Goal: Information Seeking & Learning: Find specific page/section

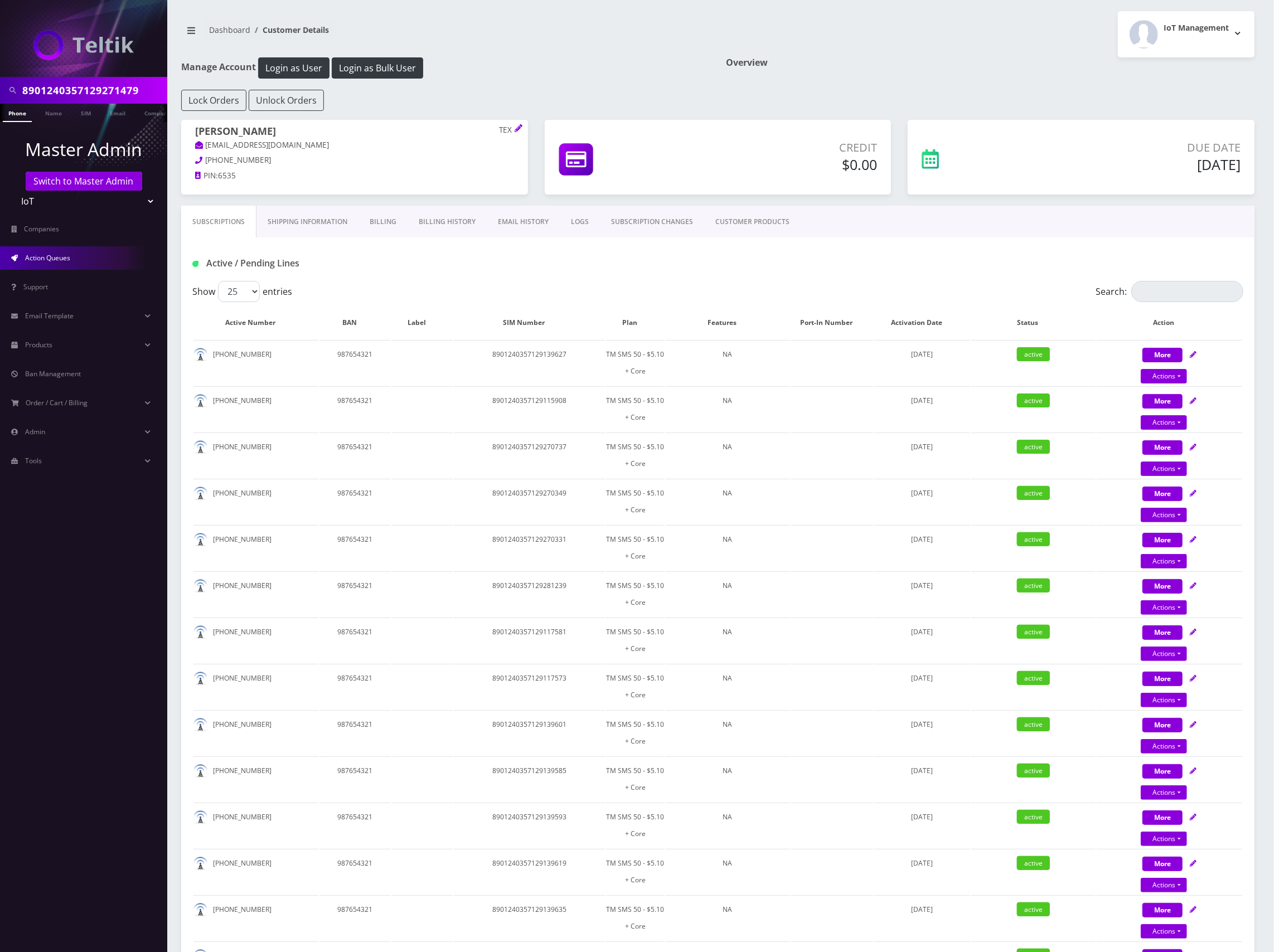
click at [49, 261] on span "Action Queues" at bounding box center [48, 258] width 45 height 10
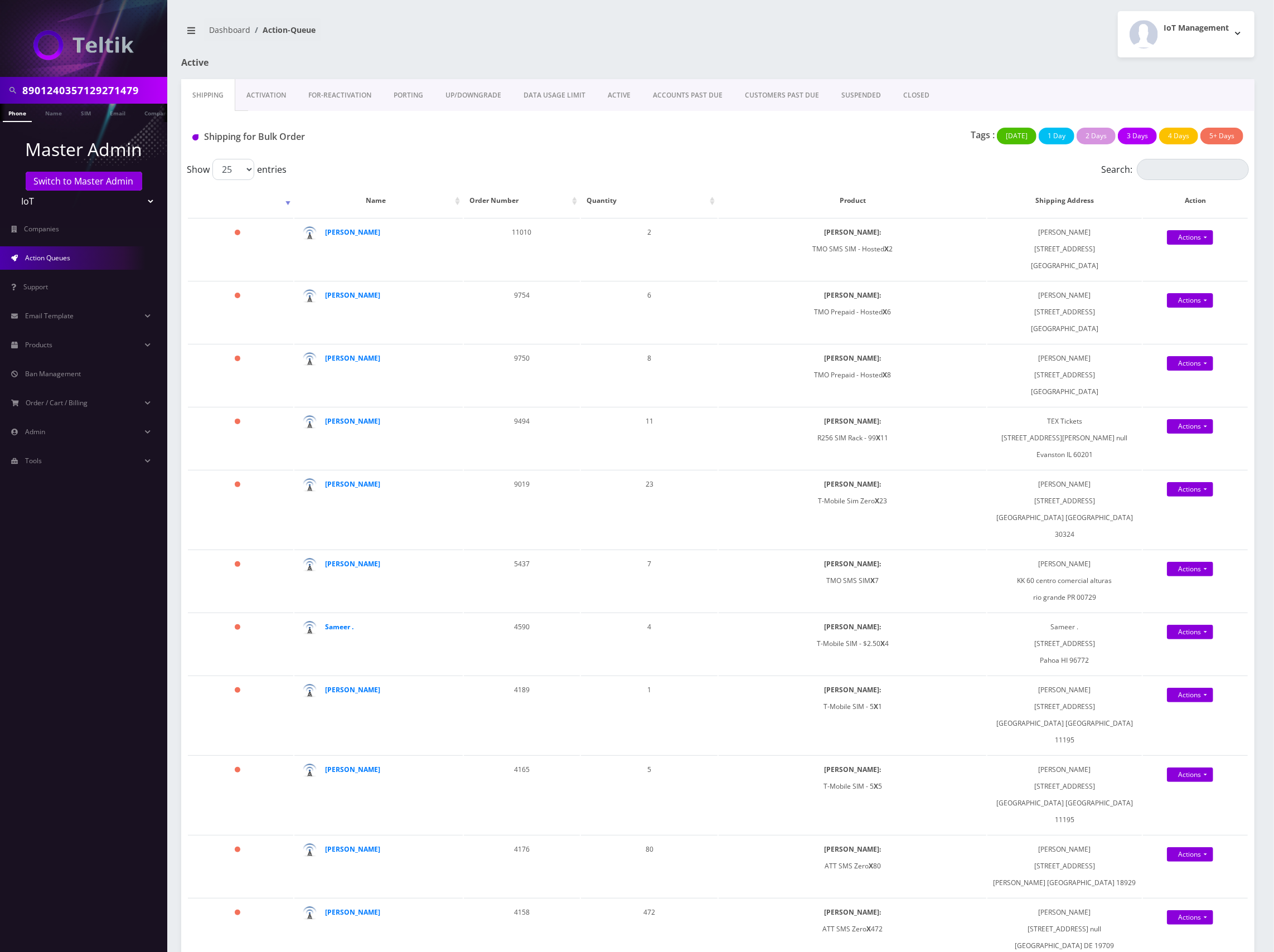
click at [527, 40] on nav "Dashboard Action-Queue" at bounding box center [445, 34] width 529 height 32
click at [105, 91] on input "8901240357129271479" at bounding box center [93, 90] width 142 height 21
paste input "cheapassistllc@gmail.com"
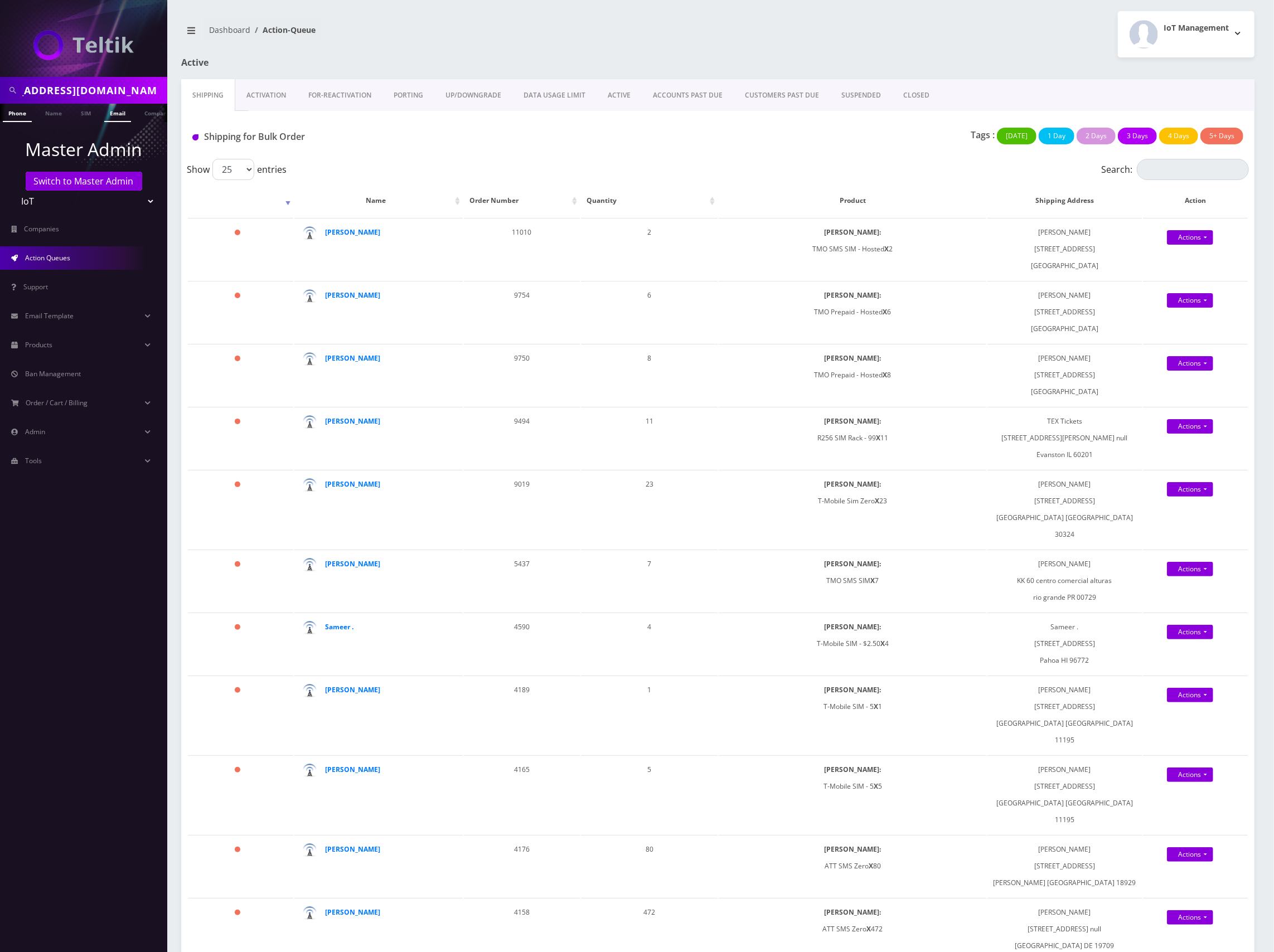
type input "cheapassistllc@gmail.com"
click at [120, 117] on link "Email" at bounding box center [117, 113] width 27 height 19
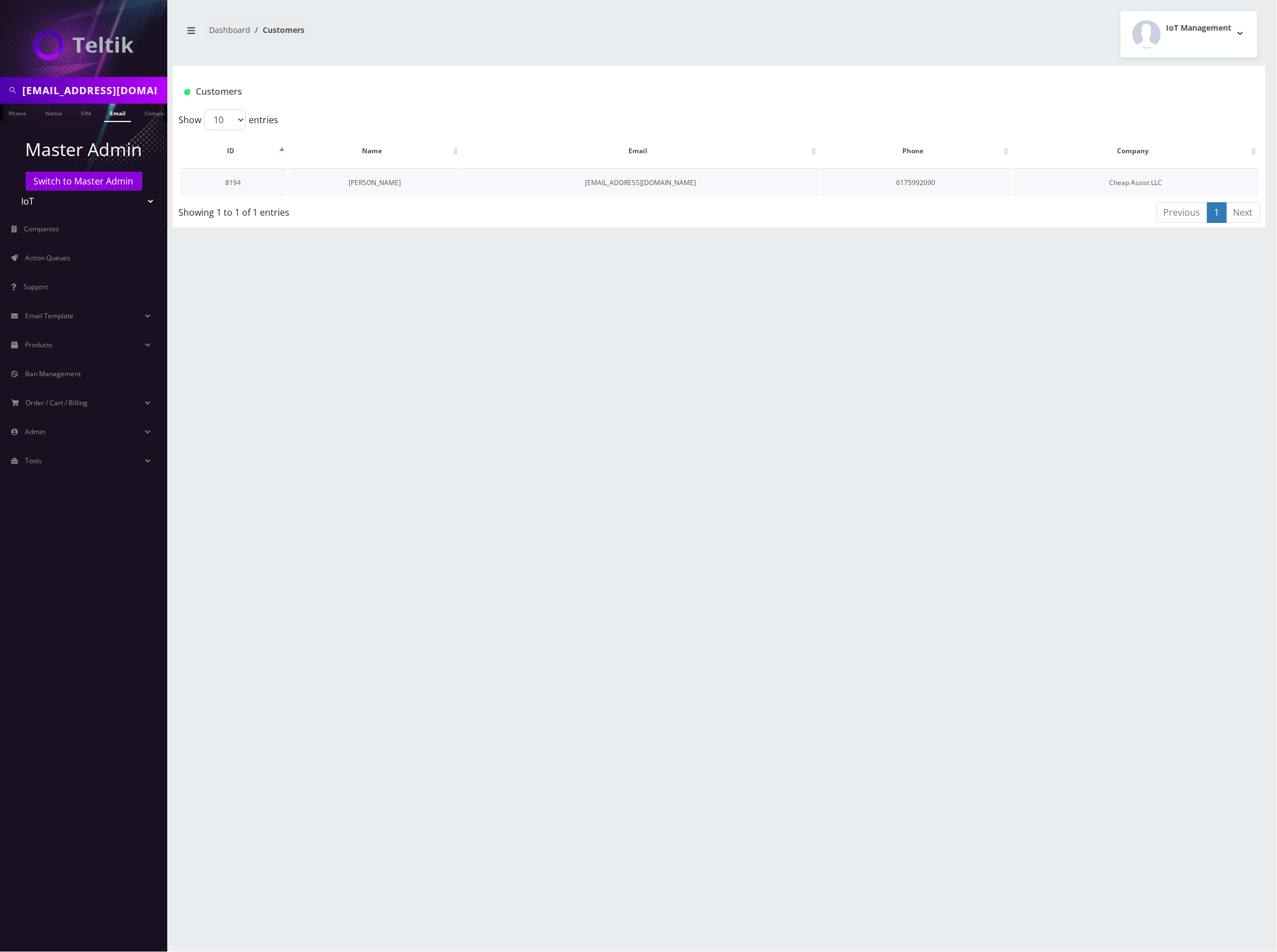
click at [382, 183] on link "Idan Mann" at bounding box center [375, 183] width 52 height 10
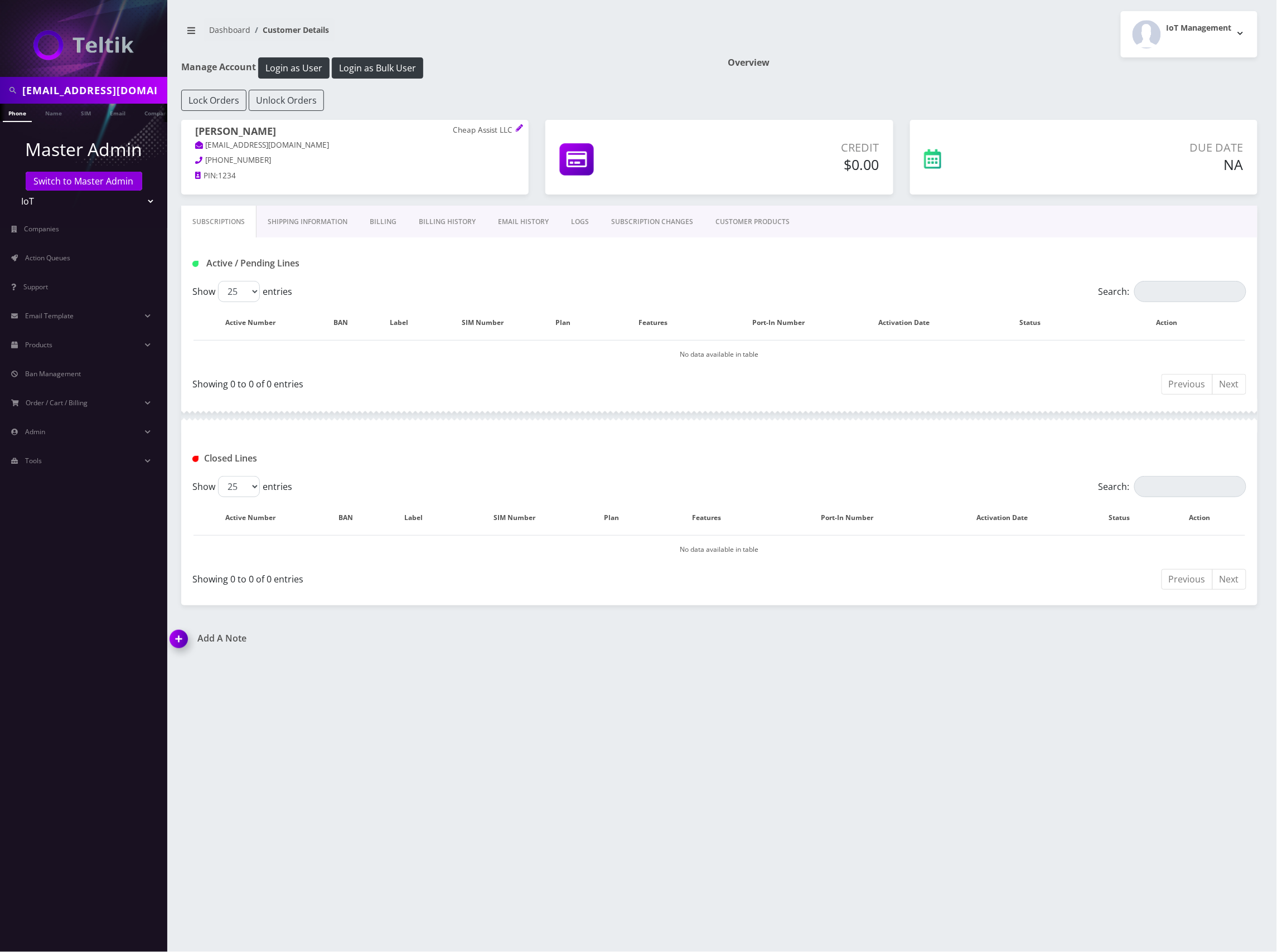
click at [754, 227] on link "CUSTOMER PRODUCTS" at bounding box center [752, 222] width 97 height 32
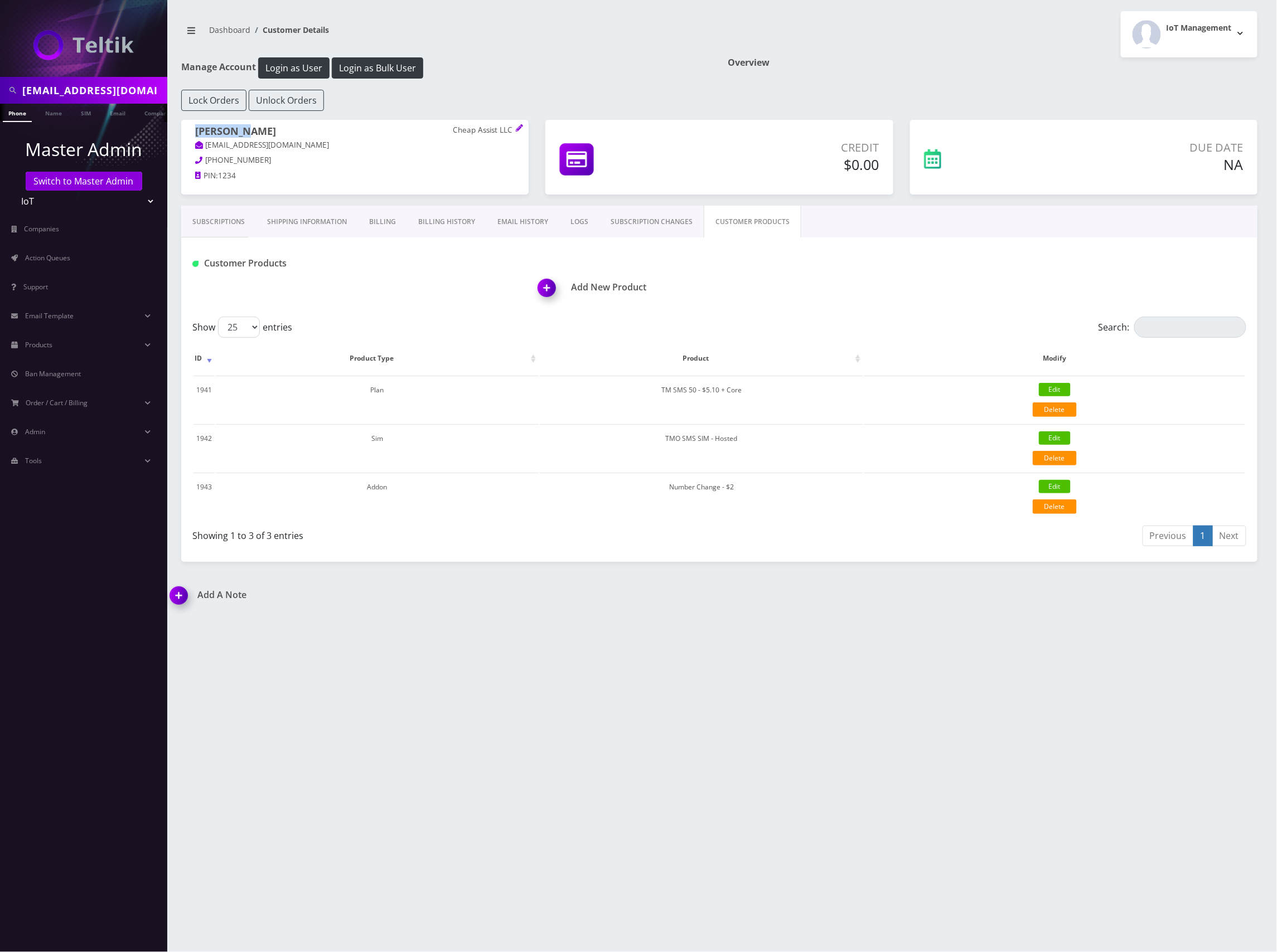
drag, startPoint x: 250, startPoint y: 134, endPoint x: 174, endPoint y: 123, distance: 76.8
click at [174, 123] on div "Idan Mann Cheap Assist LLC cheapassistllc@gmail.com 617-599-2090 PIN: 1234" at bounding box center [355, 155] width 364 height 71
copy h1 "Idan Mann"
click at [96, 91] on input "cheapassistllc@gmail.com" at bounding box center [93, 90] width 142 height 21
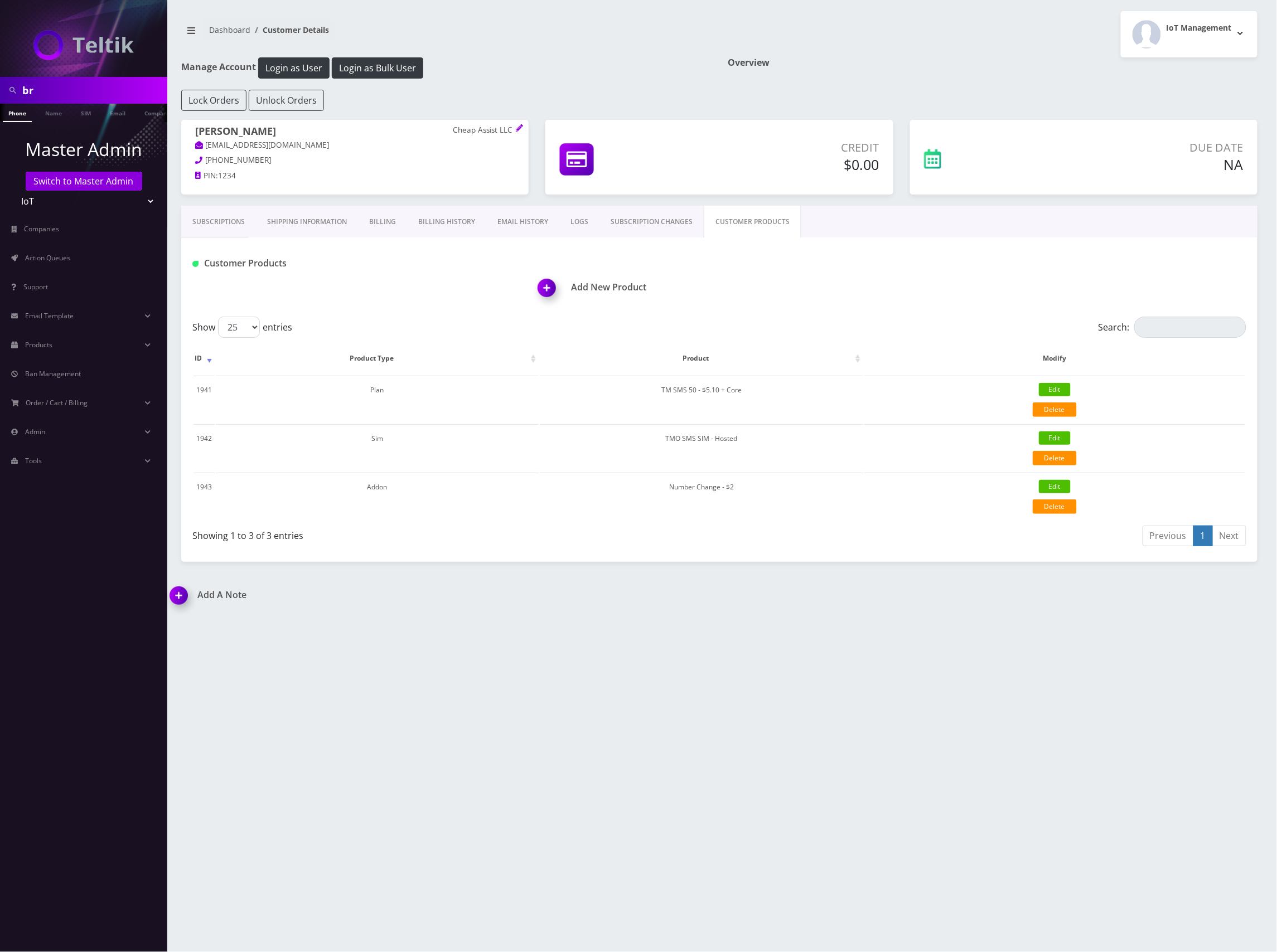
type input "b"
type input "bauer"
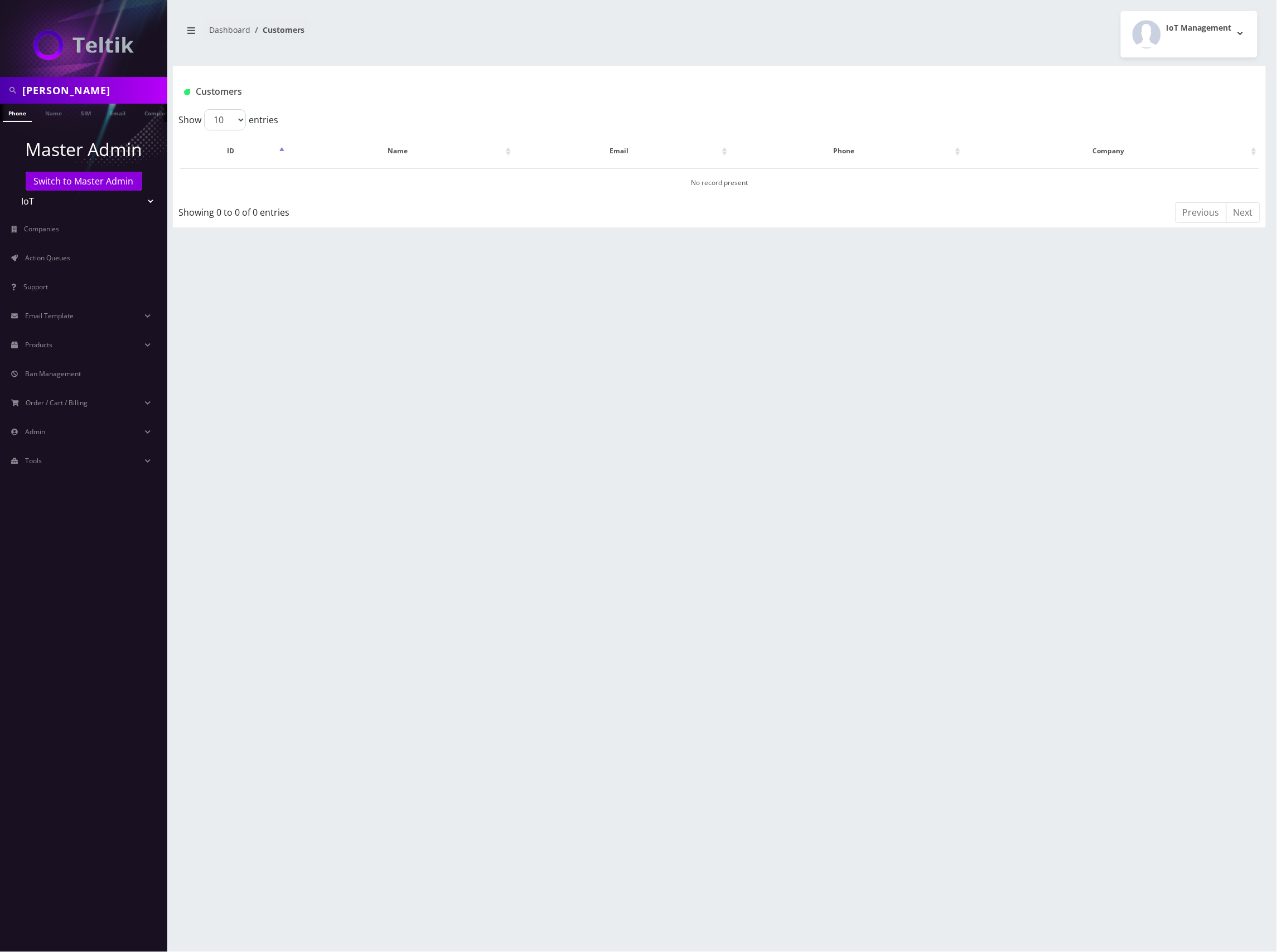
click at [60, 91] on input "[PERSON_NAME]" at bounding box center [93, 90] width 142 height 21
drag, startPoint x: 117, startPoint y: 92, endPoint x: -6, endPoint y: 79, distance: 123.7
click at [0, 79] on html "bauer Phone Name SIM Email Company Customer Master Admin Switch to Master Admin…" at bounding box center [638, 476] width 1277 height 952
click at [72, 93] on input "bauer" at bounding box center [93, 90] width 142 height 21
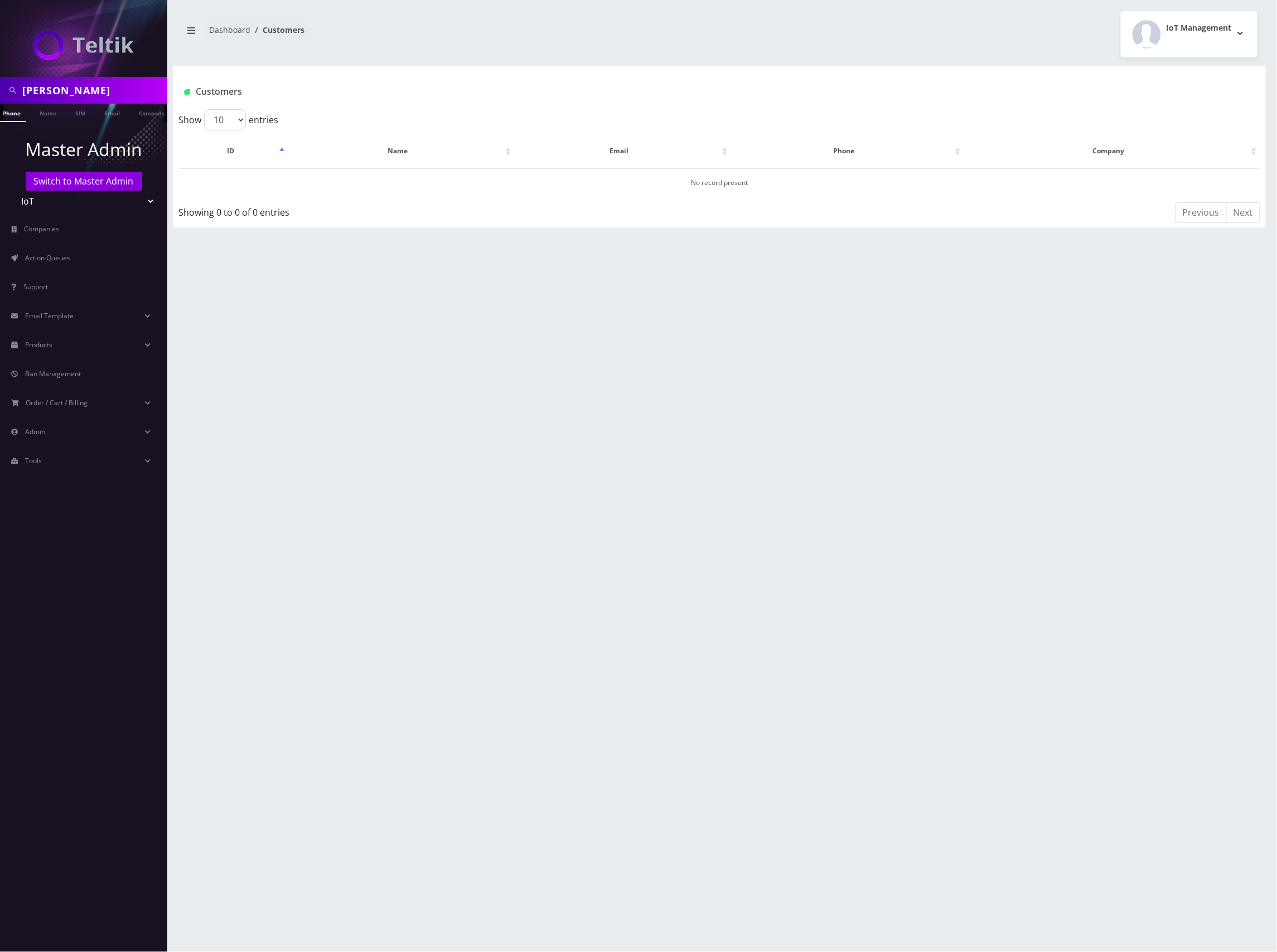
drag, startPoint x: 74, startPoint y: 92, endPoint x: -6, endPoint y: 88, distance: 80.1
click at [0, 88] on html "bauer Phone Name SIM Email Company Customer Master Admin Switch to Master Admin…" at bounding box center [638, 476] width 1277 height 952
type input "[PERSON_NAME]"
click at [41, 88] on input "bryan" at bounding box center [93, 90] width 142 height 21
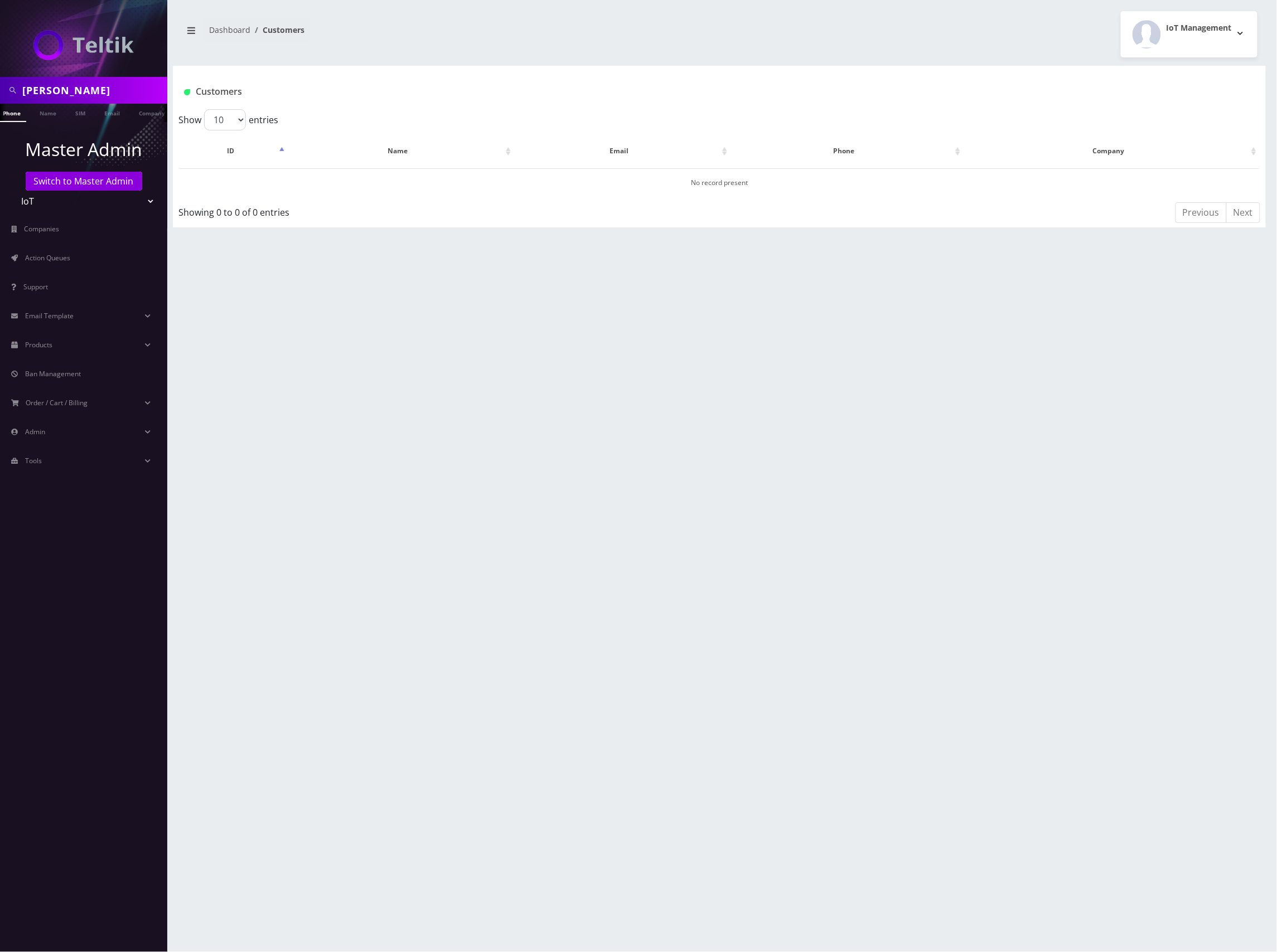
type input "[PERSON_NAME]"
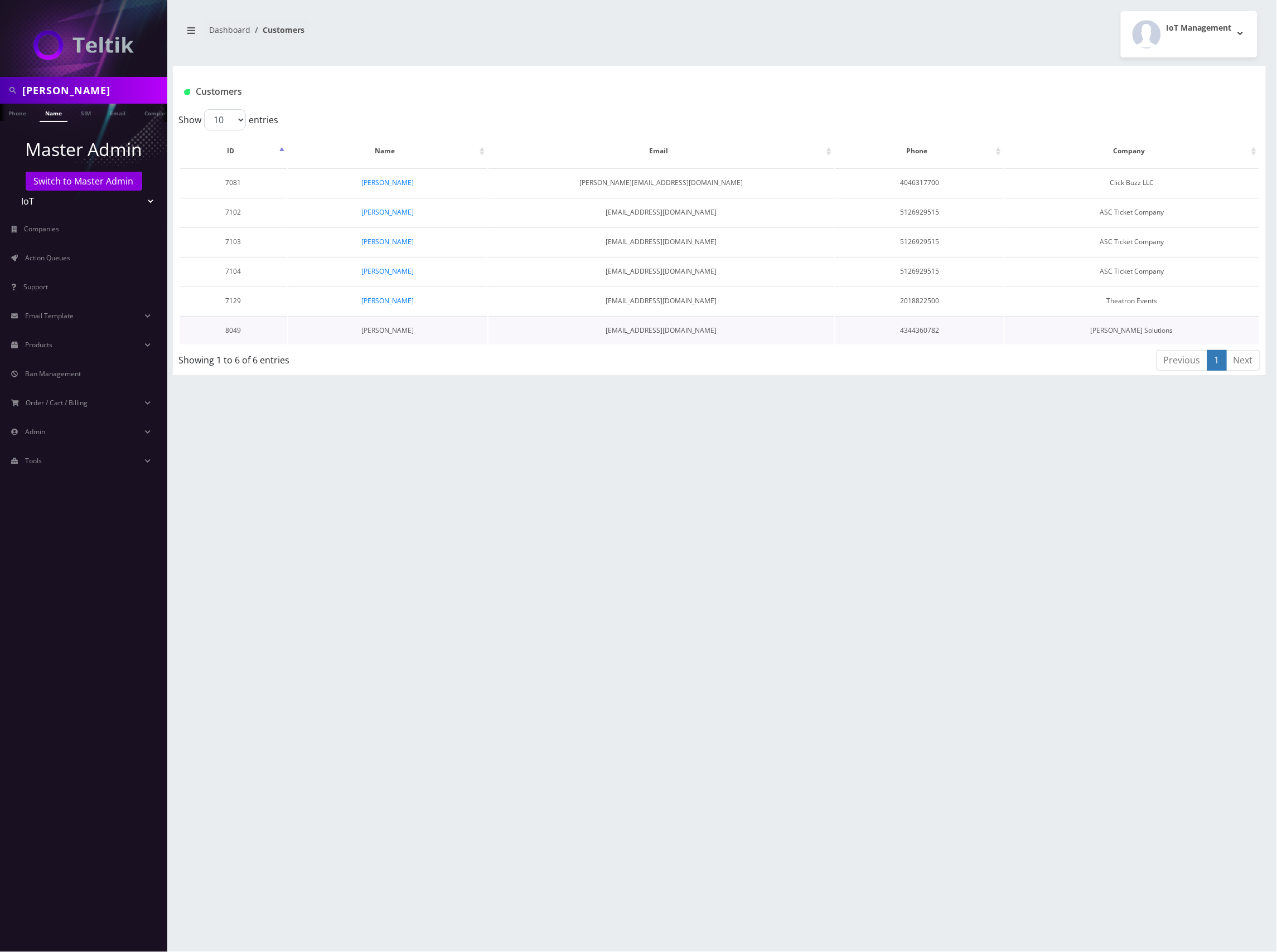
click at [388, 331] on link "[PERSON_NAME]" at bounding box center [387, 330] width 52 height 10
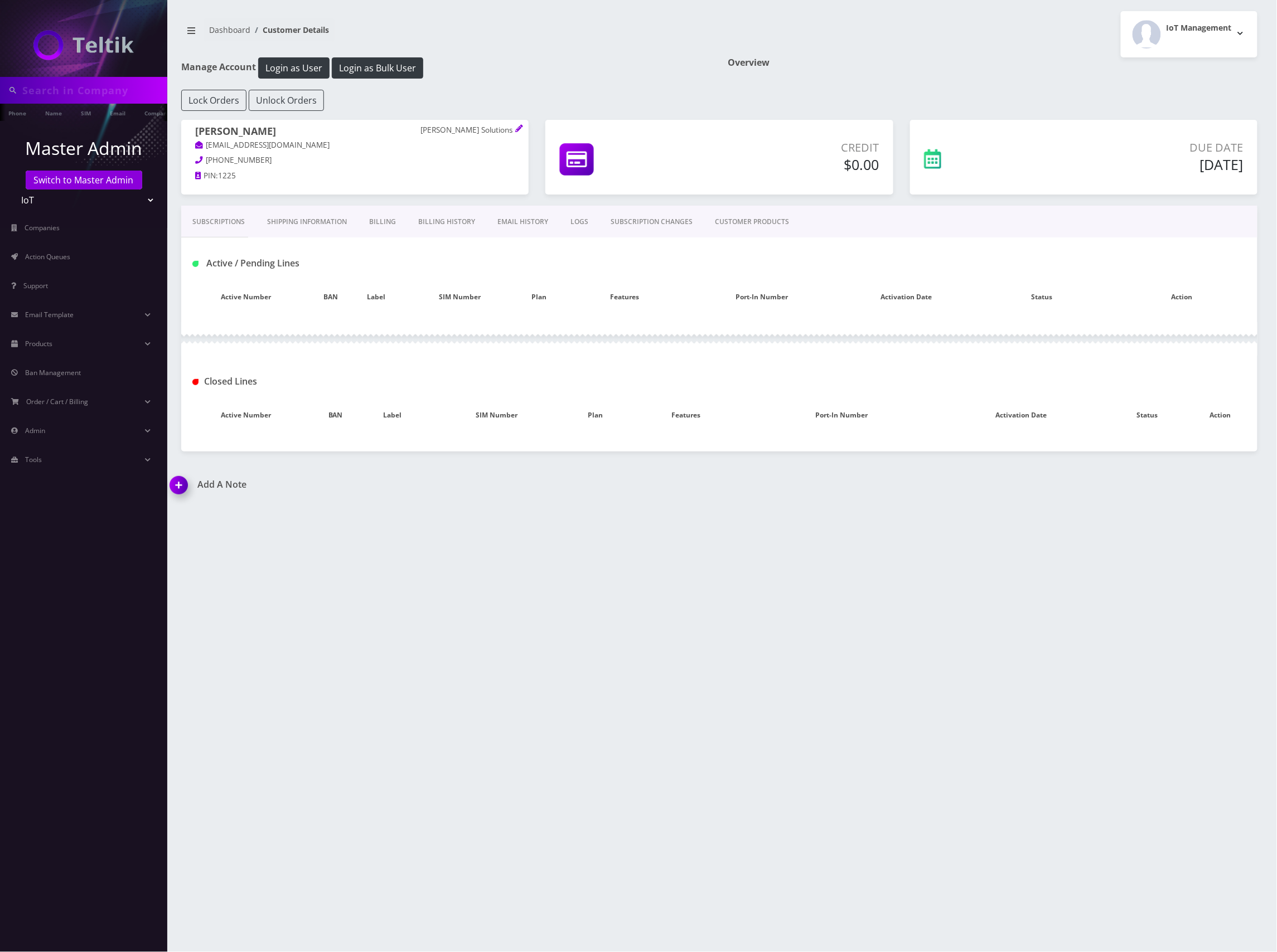
type input "[PERSON_NAME]"
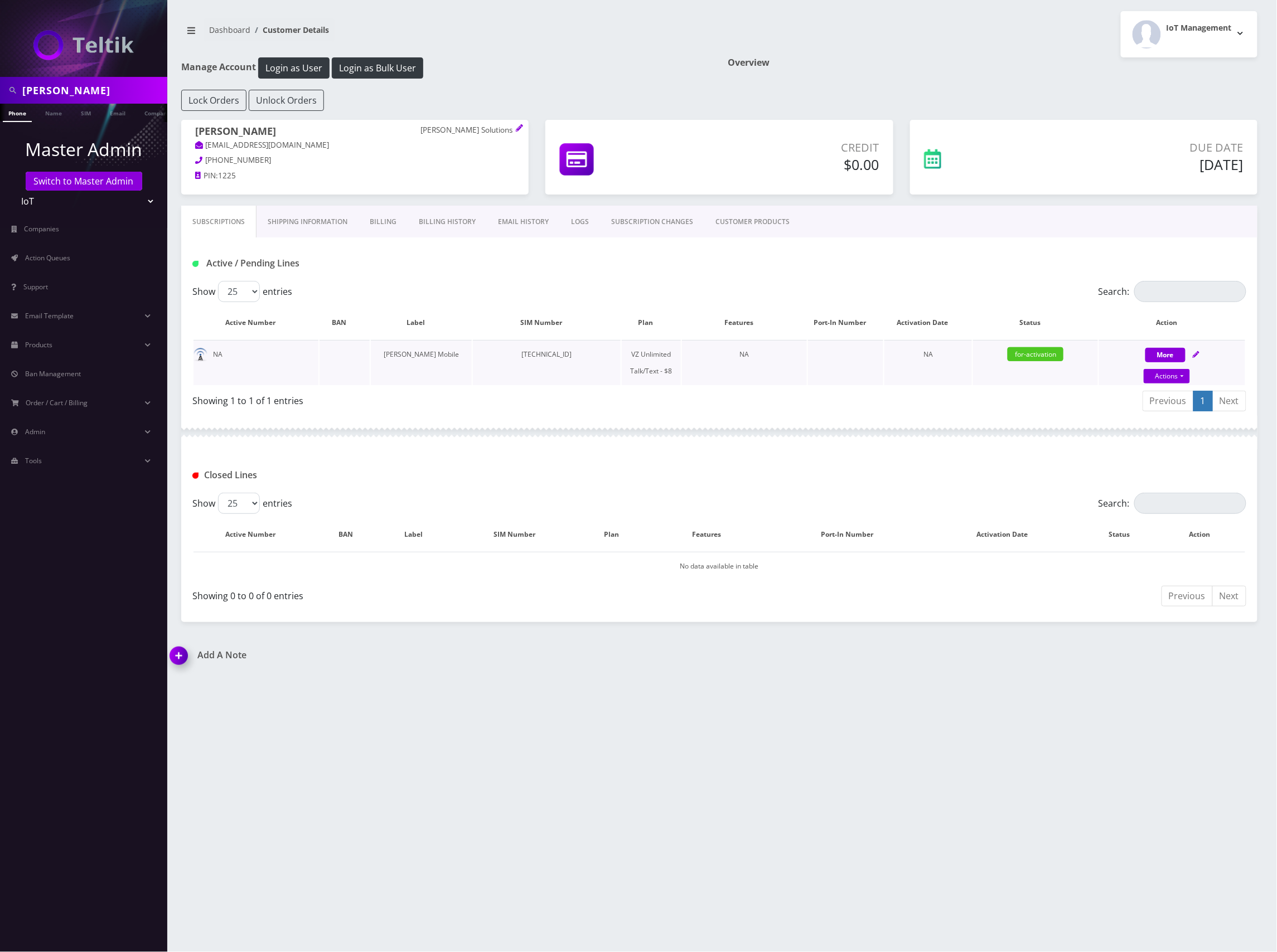
click at [545, 355] on td "89148000011835958487" at bounding box center [547, 363] width 148 height 45
copy td "89148000011835958487"
click at [56, 262] on span "Action Queues" at bounding box center [48, 258] width 45 height 10
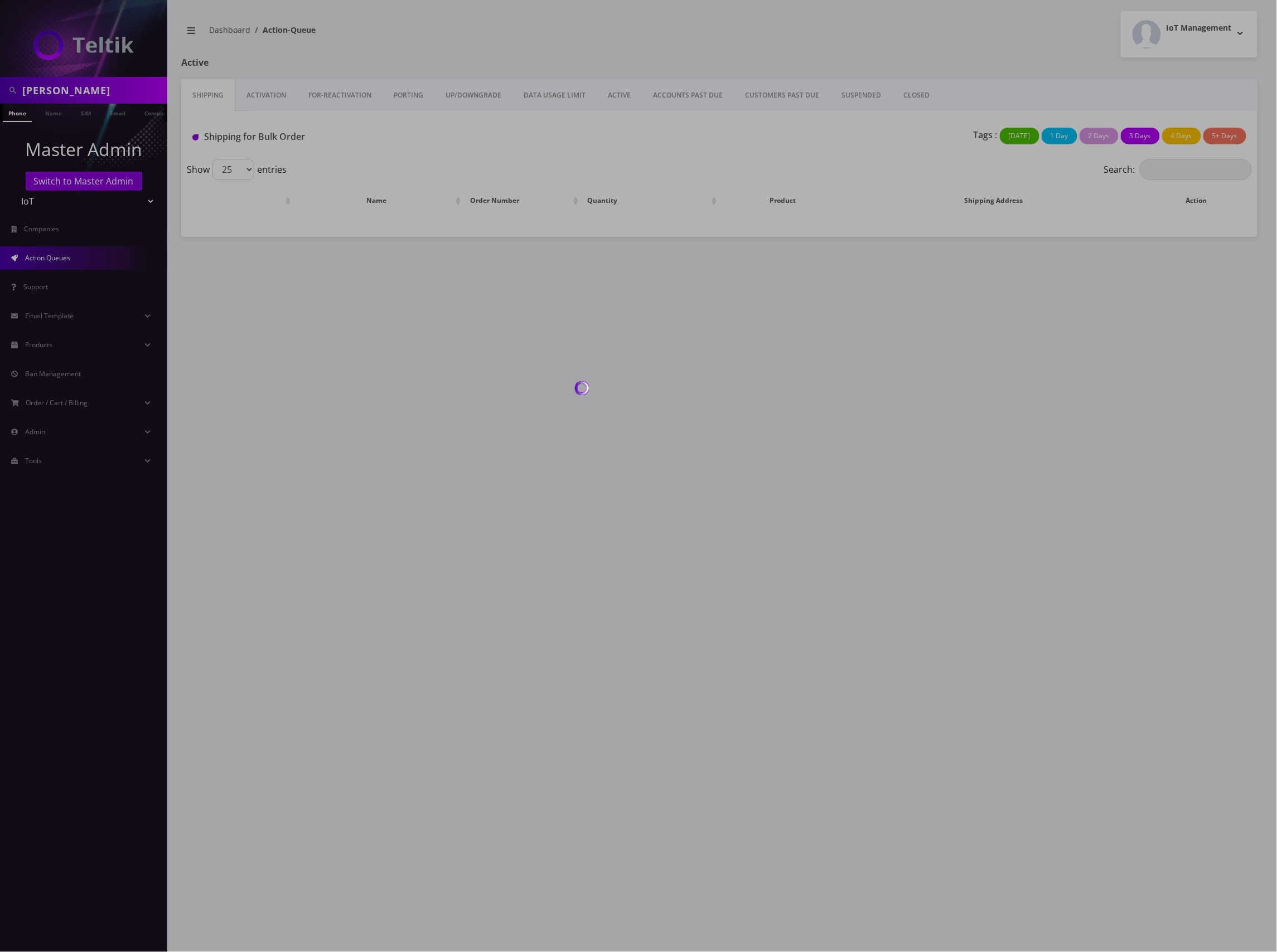
click at [253, 97] on div at bounding box center [638, 476] width 1277 height 952
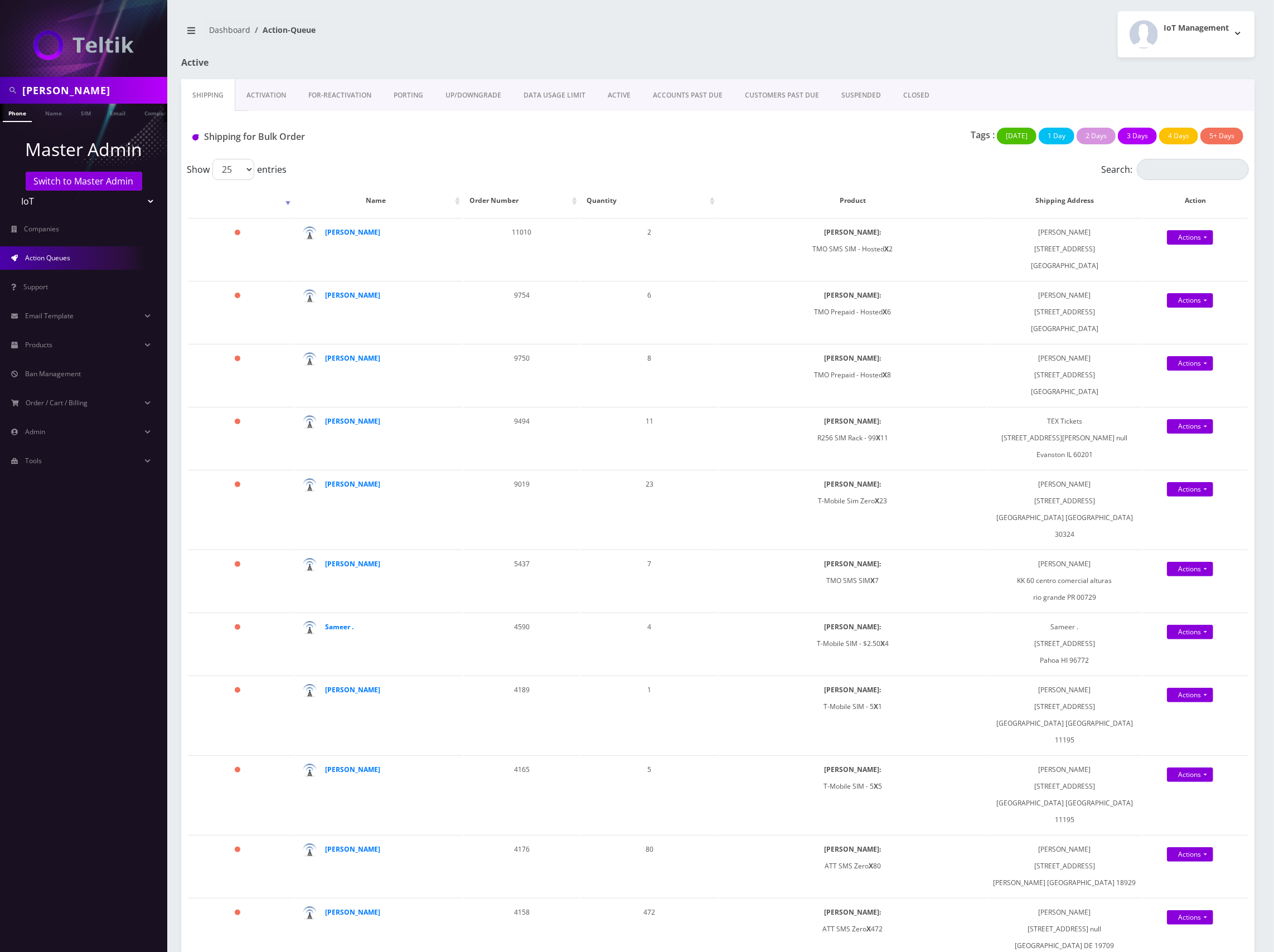
click at [268, 95] on link "Activation" at bounding box center [266, 95] width 62 height 32
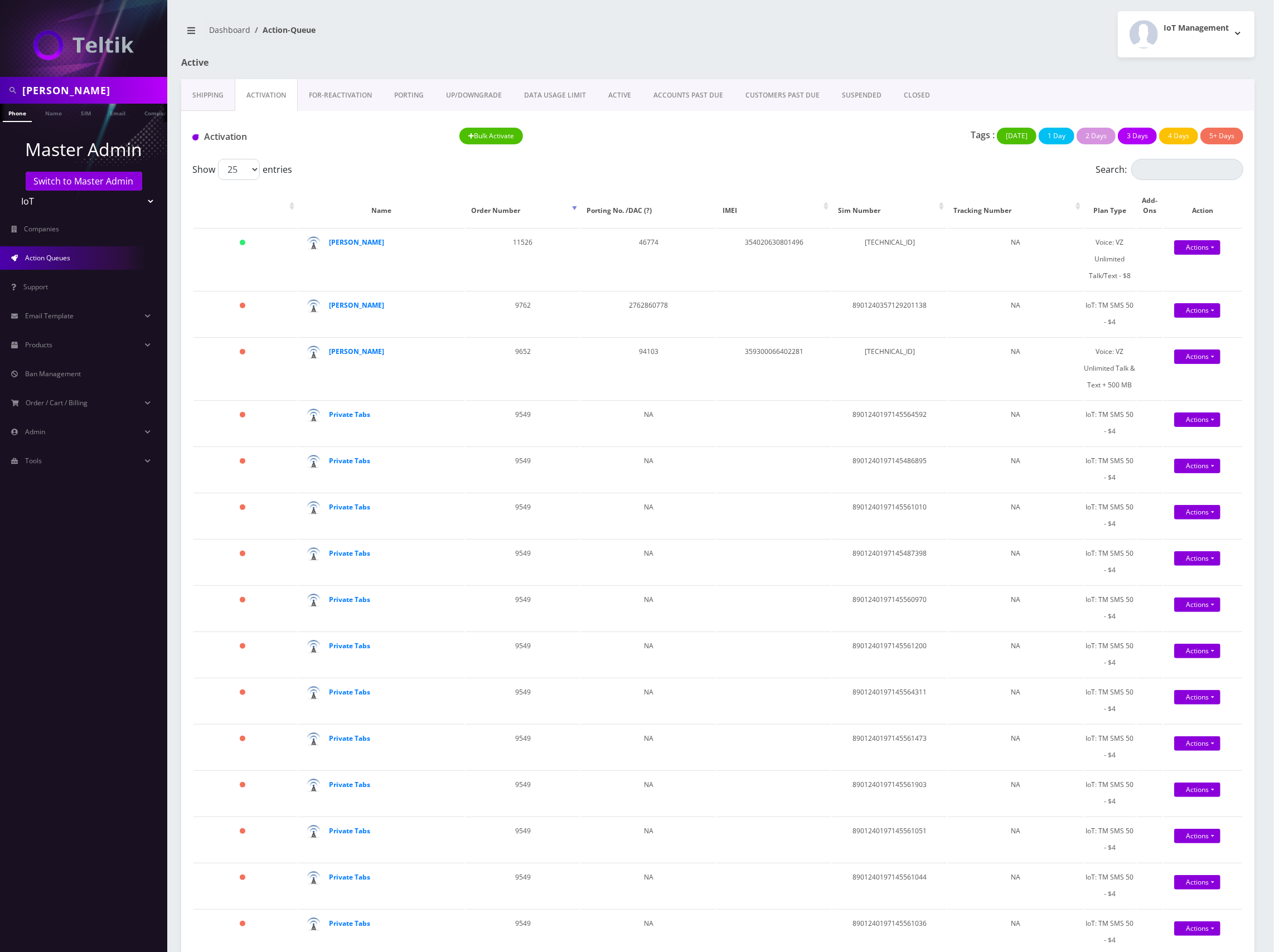
click at [718, 163] on div "Show 25 50 100 250 500 1000 entries" at bounding box center [586, 170] width 789 height 21
click at [805, 185] on th "IMEI" at bounding box center [774, 206] width 115 height 43
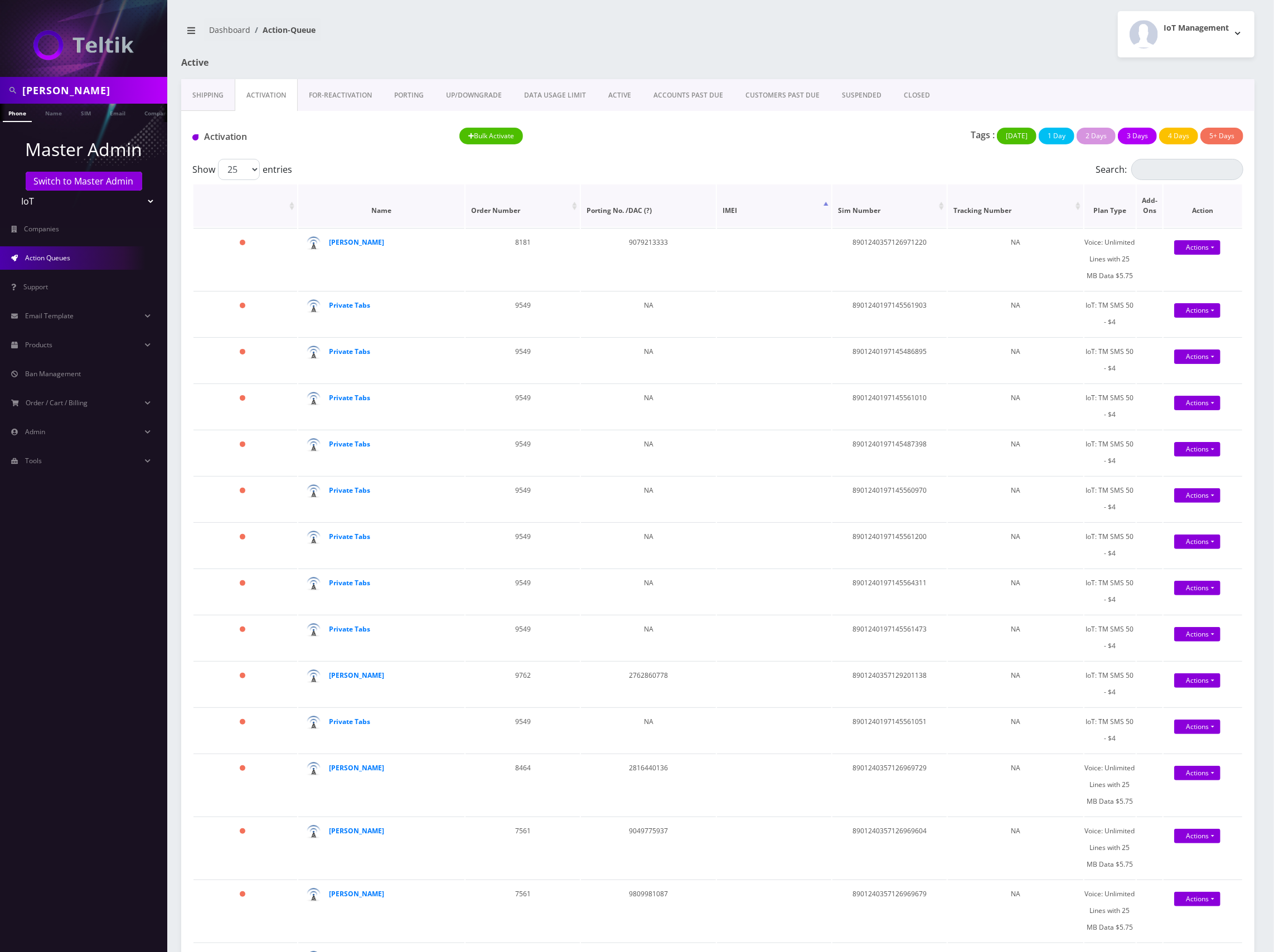
click at [382, 207] on th "Name" at bounding box center [382, 206] width 166 height 43
click at [752, 214] on th "IMEI" at bounding box center [774, 206] width 115 height 43
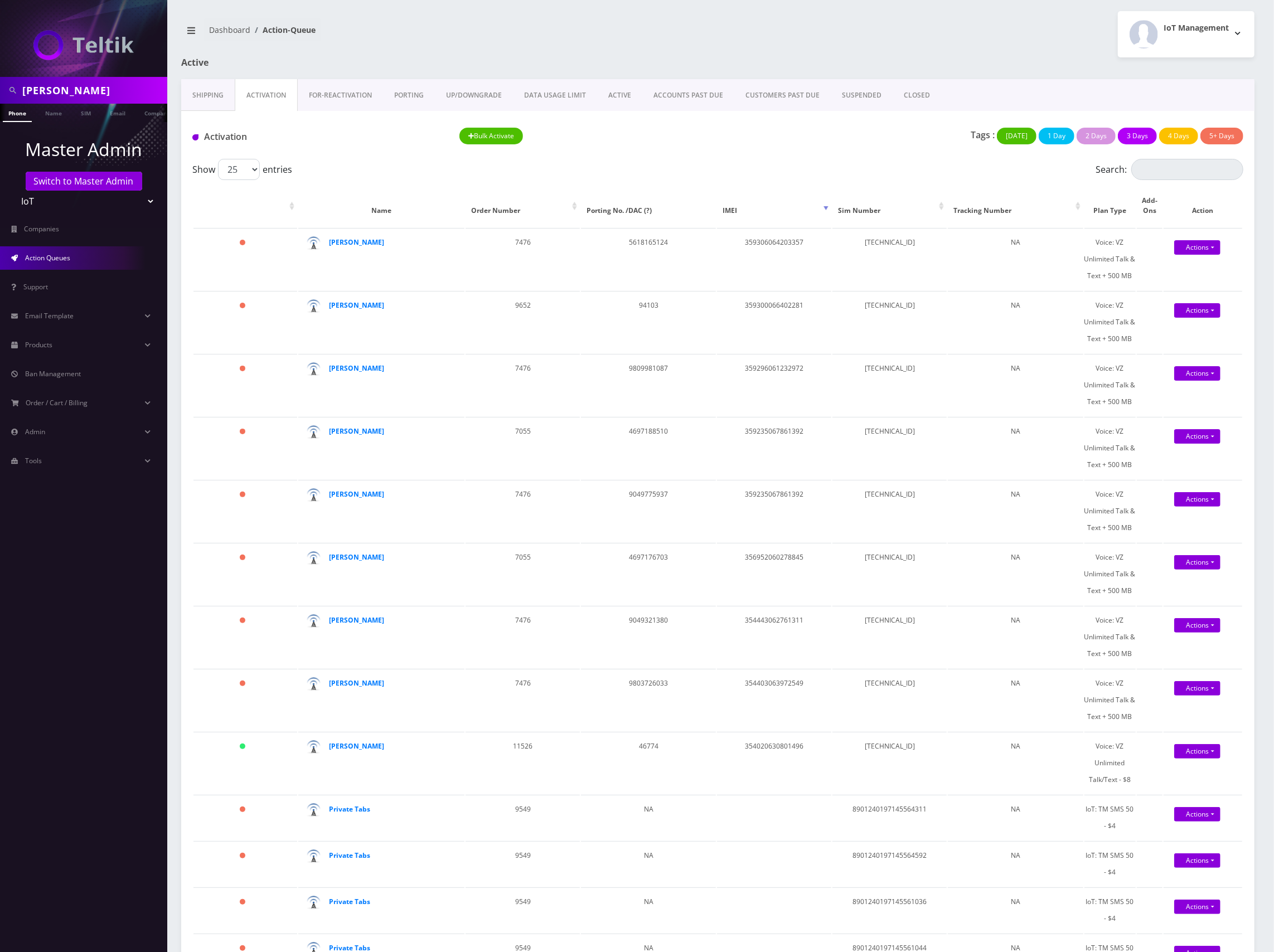
click at [857, 155] on div "Activation Bulk Activate Tags : Today 1 Day 2 Days 3 Days 4 Days 5+ Days" at bounding box center [718, 135] width 1074 height 48
drag, startPoint x: 805, startPoint y: 745, endPoint x: 741, endPoint y: 750, distance: 64.2
click at [741, 750] on td "354020630801496" at bounding box center [774, 763] width 115 height 62
copy td "354020630801496"
drag, startPoint x: 64, startPoint y: 89, endPoint x: 16, endPoint y: 79, distance: 49.0
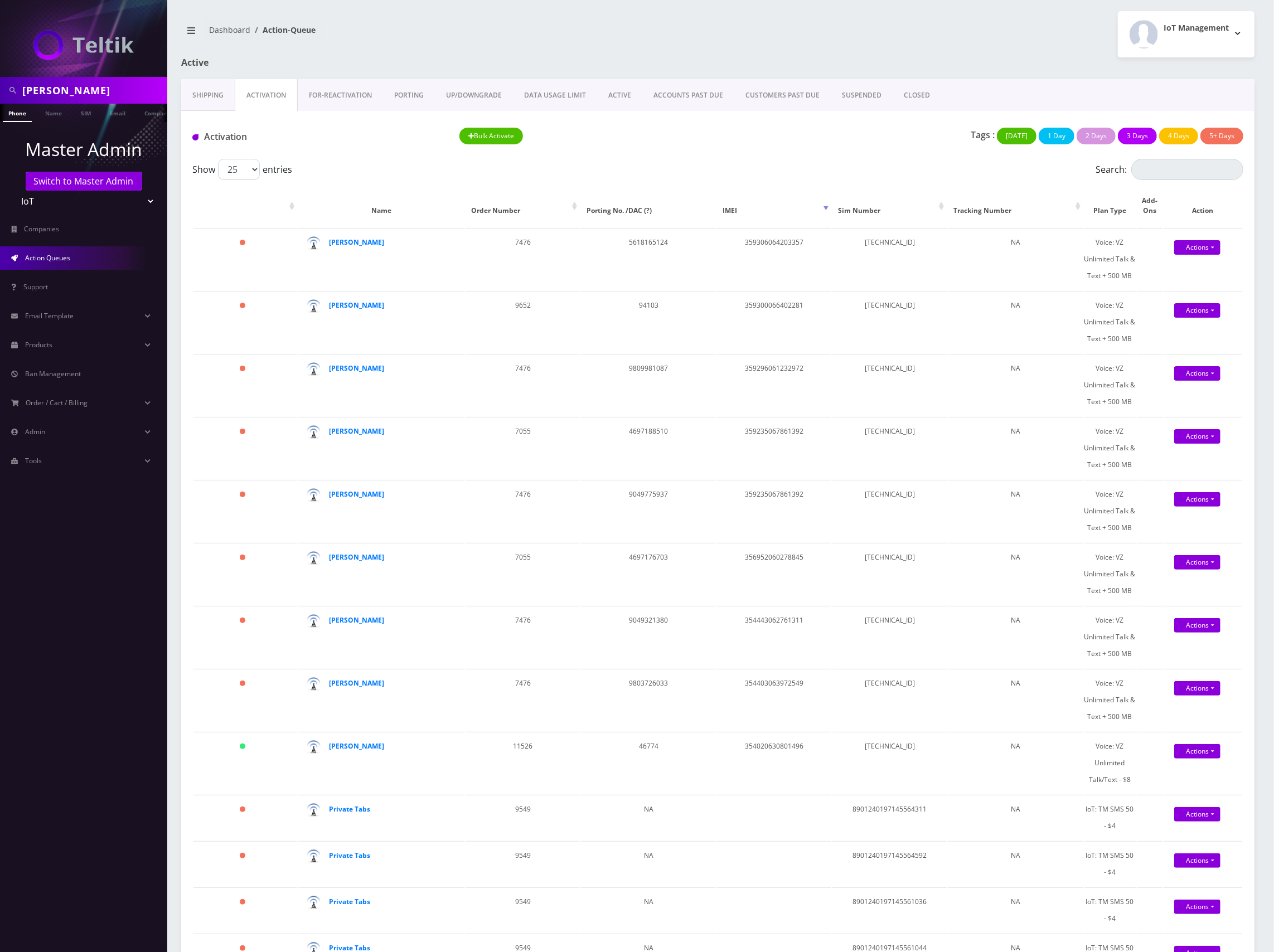
click at [0, 81] on html "brian Phone Name SIM Email Company Customer Master Admin Switch to Master Admin…" at bounding box center [637, 813] width 1274 height 1627
type input "idan"
click at [49, 109] on link "Name" at bounding box center [54, 113] width 28 height 19
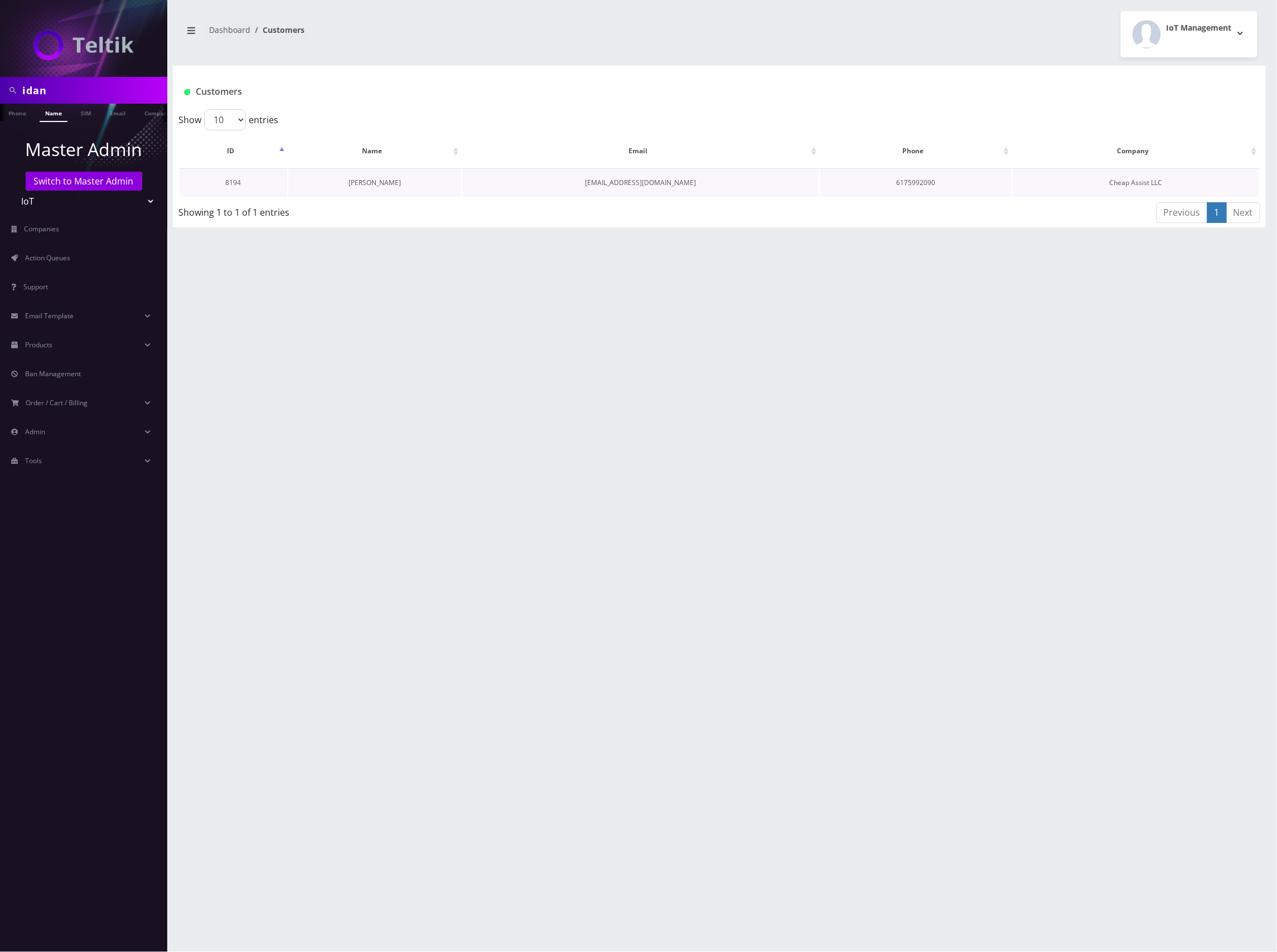
click at [386, 181] on link "[PERSON_NAME]" at bounding box center [375, 183] width 52 height 10
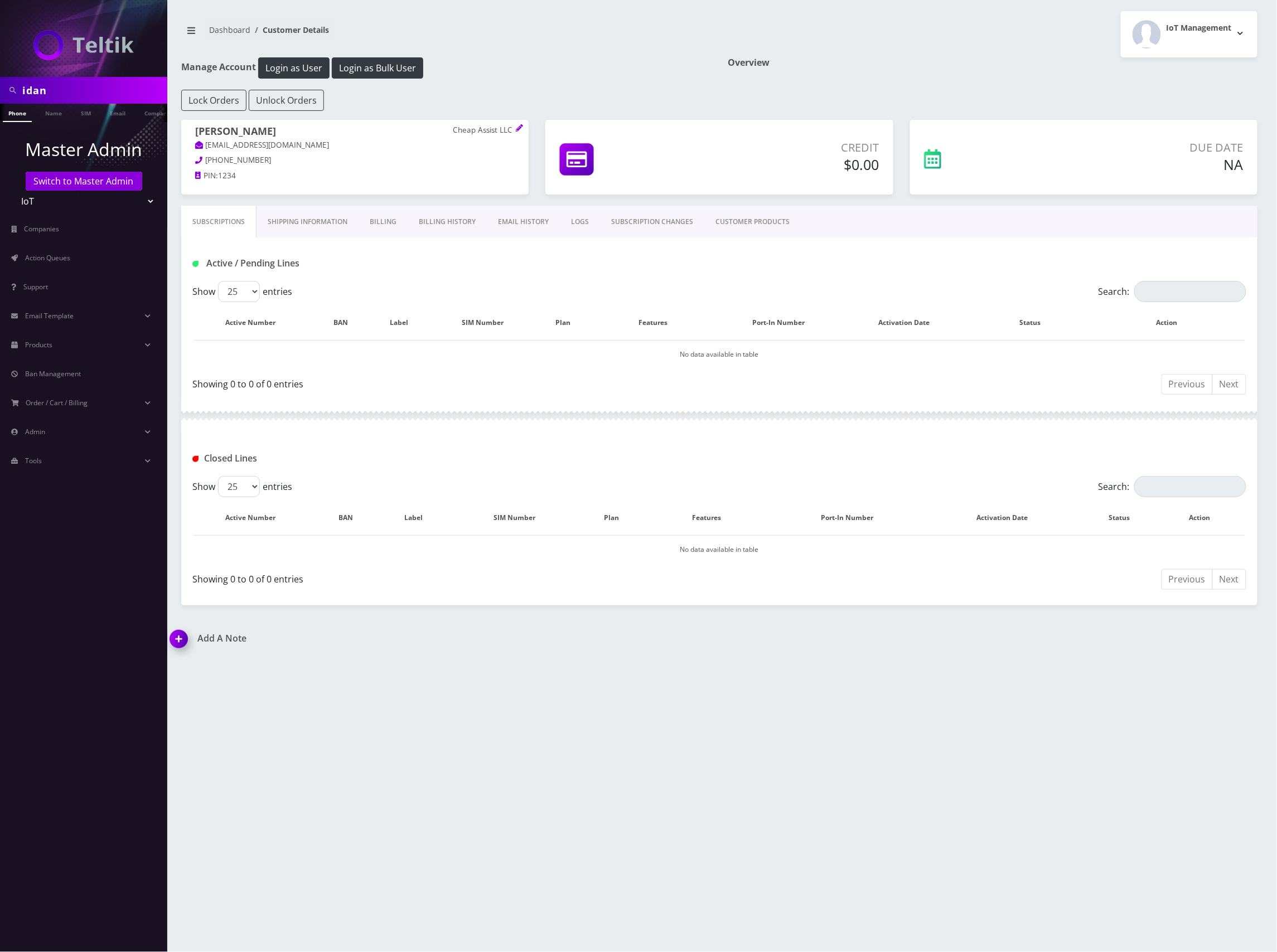
click at [763, 224] on link "CUSTOMER PRODUCTS" at bounding box center [752, 222] width 97 height 32
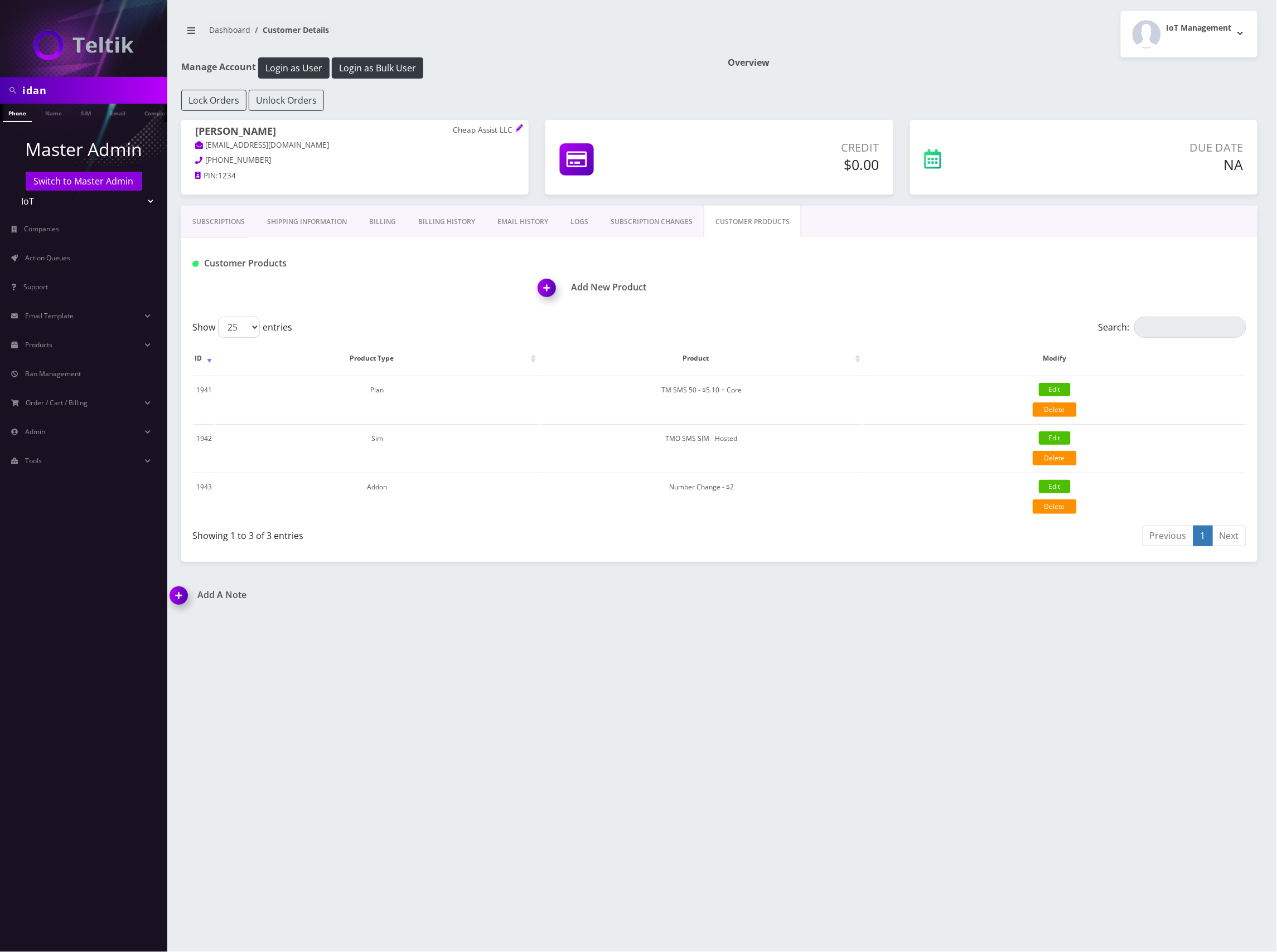
click at [766, 618] on div "idan Phone Name SIM Email Company Customer Dashboard Customer Details IoT Manag…" at bounding box center [720, 476] width 1116 height 952
click at [639, 605] on div "Add A Note" at bounding box center [441, 603] width 557 height 26
drag, startPoint x: 77, startPoint y: 88, endPoint x: -6, endPoint y: 86, distance: 83.0
click at [0, 86] on html "idan Phone Name SIM Email Company Customer Master Admin Switch to Master Admin …" at bounding box center [638, 476] width 1277 height 952
paste input "Mindich"
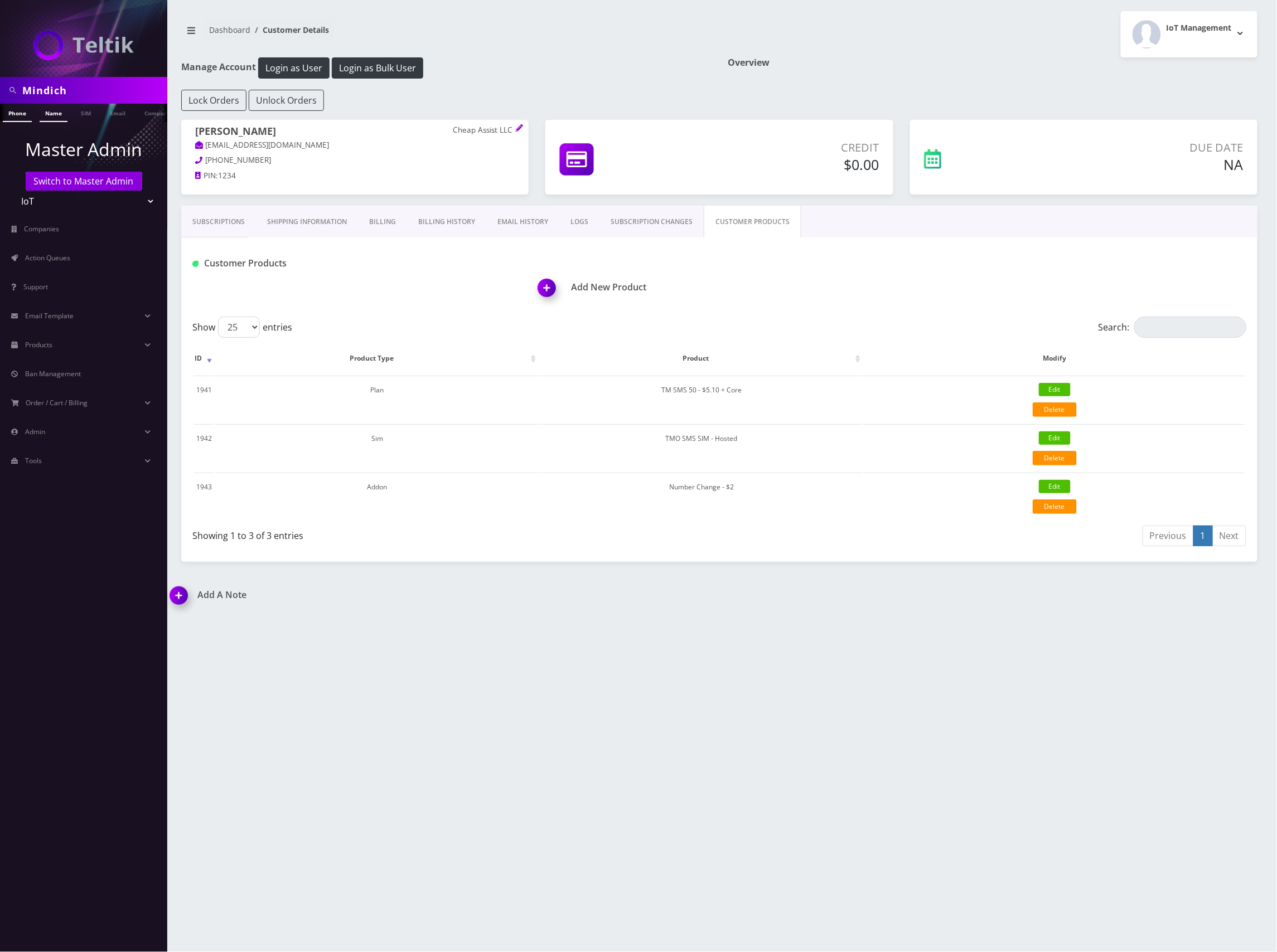
type input "Mindich"
click at [64, 109] on link "Name" at bounding box center [54, 113] width 28 height 19
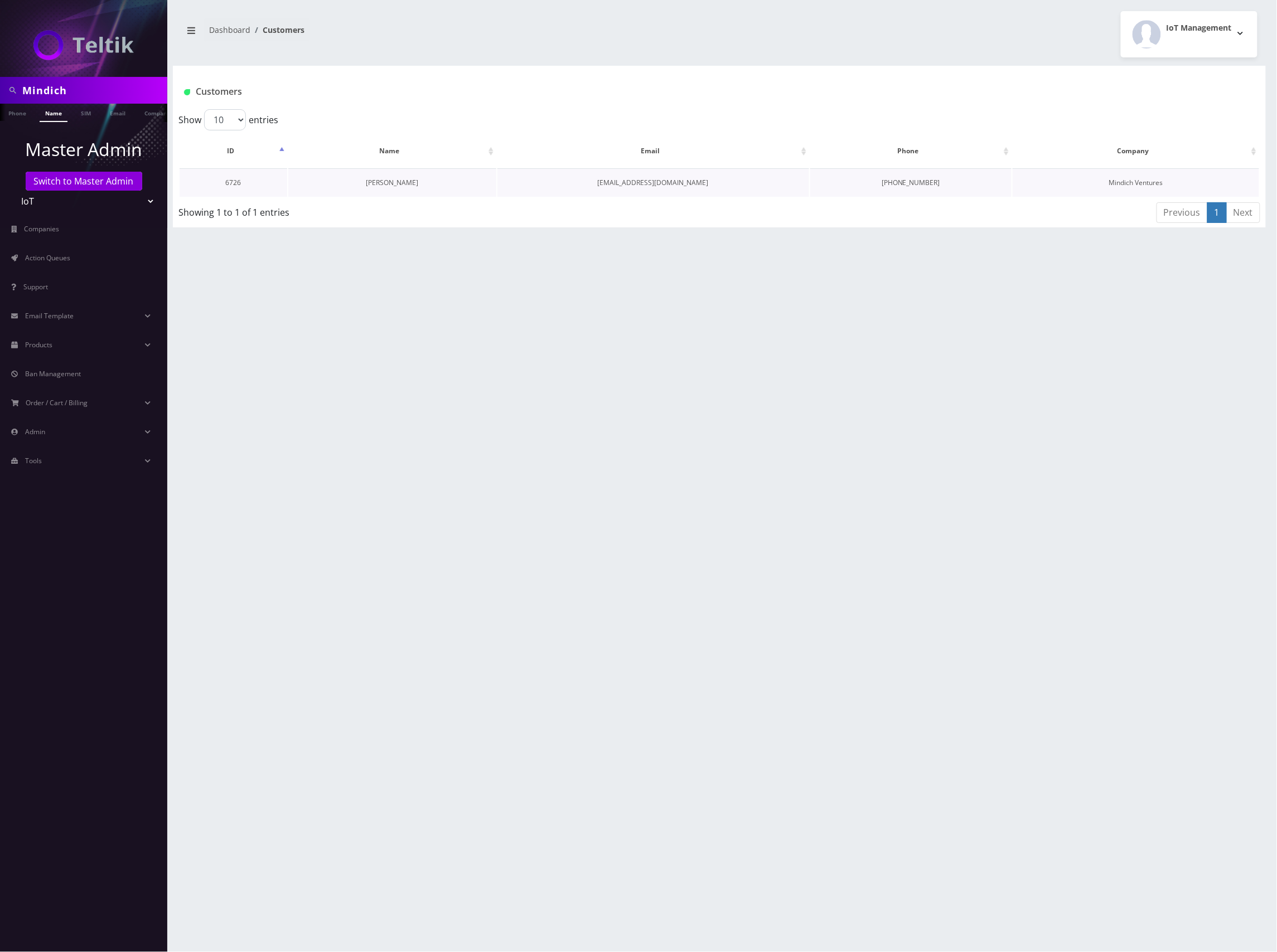
click at [400, 180] on link "[PERSON_NAME]" at bounding box center [392, 183] width 52 height 10
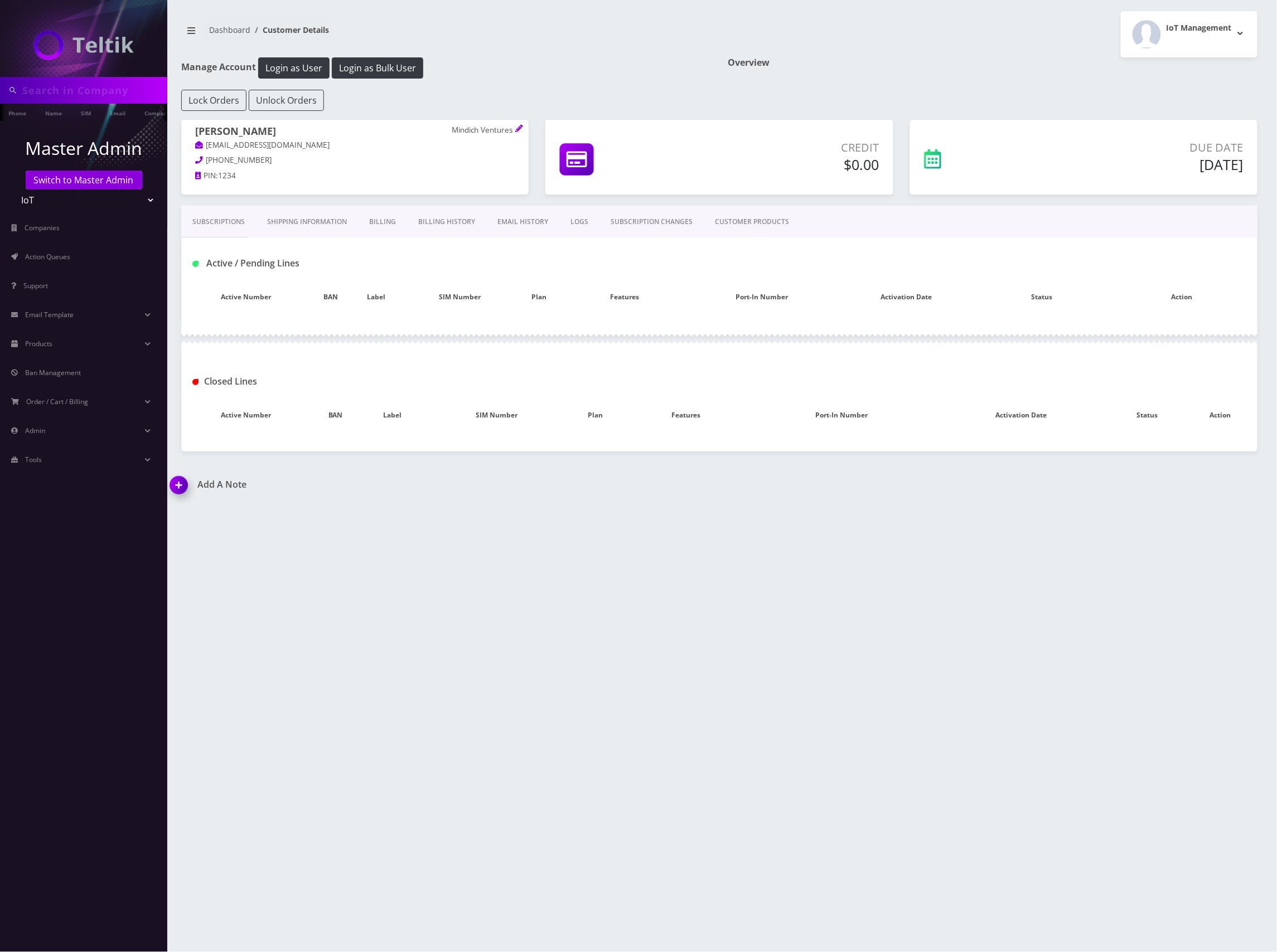
type input "Mindich"
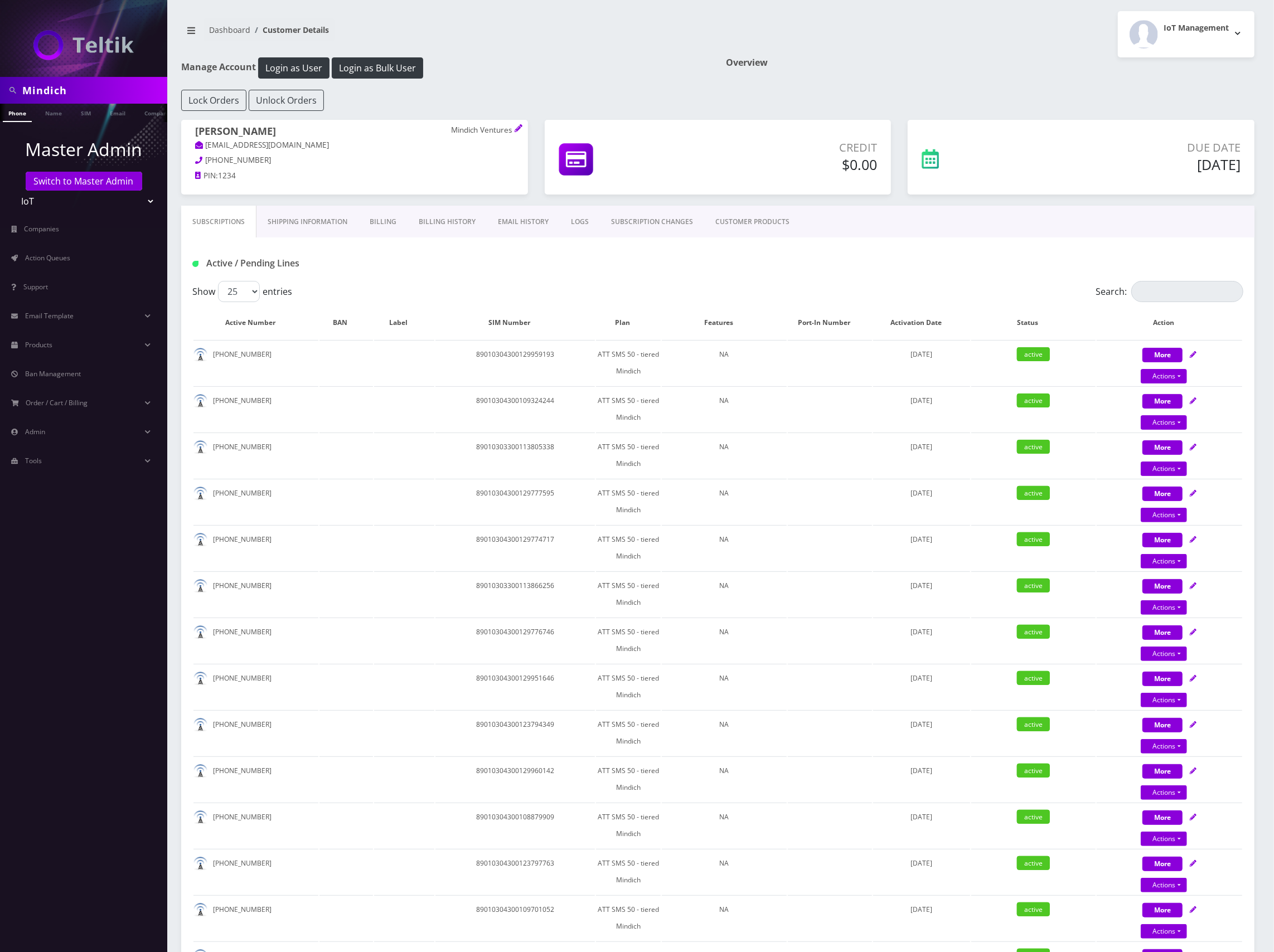
click at [305, 225] on link "Shipping Information" at bounding box center [308, 222] width 102 height 32
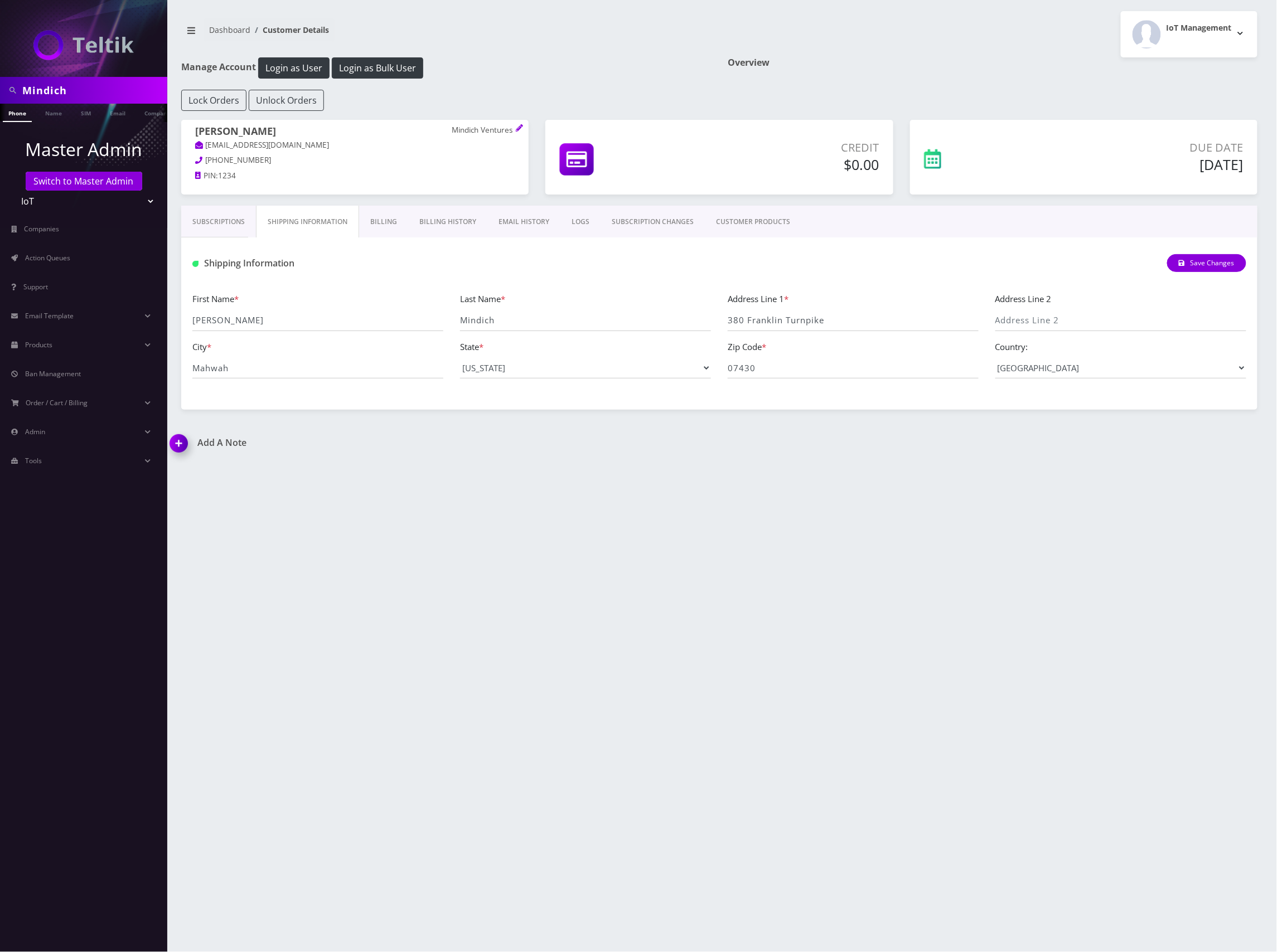
drag, startPoint x: 679, startPoint y: 518, endPoint x: 683, endPoint y: 471, distance: 47.2
click at [679, 518] on div "Mindich Phone Name SIM Email Company Customer Dashboard Customer Details IoT Ma…" at bounding box center [720, 476] width 1116 height 952
drag, startPoint x: 846, startPoint y: 325, endPoint x: 668, endPoint y: 314, distance: 178.3
click at [679, 316] on div "First Name * [PERSON_NAME] Name * [PERSON_NAME] Address Line 1 * [STREET_ADDRES…" at bounding box center [720, 340] width 1071 height 95
drag, startPoint x: 766, startPoint y: 367, endPoint x: 689, endPoint y: 353, distance: 78.3
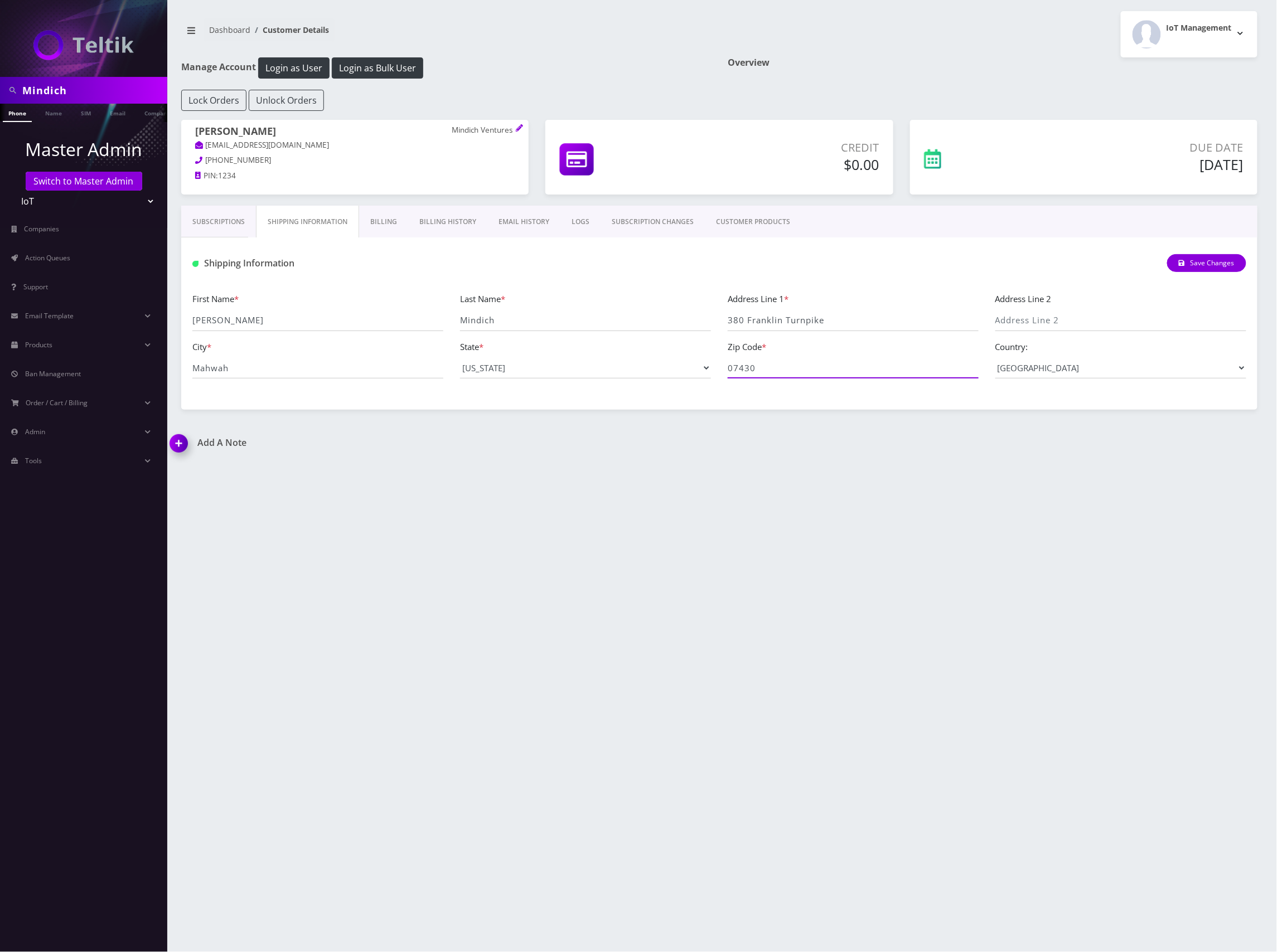
click at [674, 360] on div "First Name * [PERSON_NAME] Name * [PERSON_NAME] Address Line 1 * [STREET_ADDRES…" at bounding box center [720, 340] width 1071 height 95
drag, startPoint x: 847, startPoint y: 325, endPoint x: 603, endPoint y: 321, distance: 244.0
click at [609, 320] on div "First Name * [PERSON_NAME] Name * [PERSON_NAME] Address Line 1 * [STREET_ADDRES…" at bounding box center [720, 340] width 1071 height 95
drag, startPoint x: 257, startPoint y: 373, endPoint x: 102, endPoint y: 364, distance: 155.3
click at [102, 364] on div "Mindich Phone Name SIM Email Company Customer Master Admin Switch to Master Adm…" at bounding box center [638, 476] width 1277 height 952
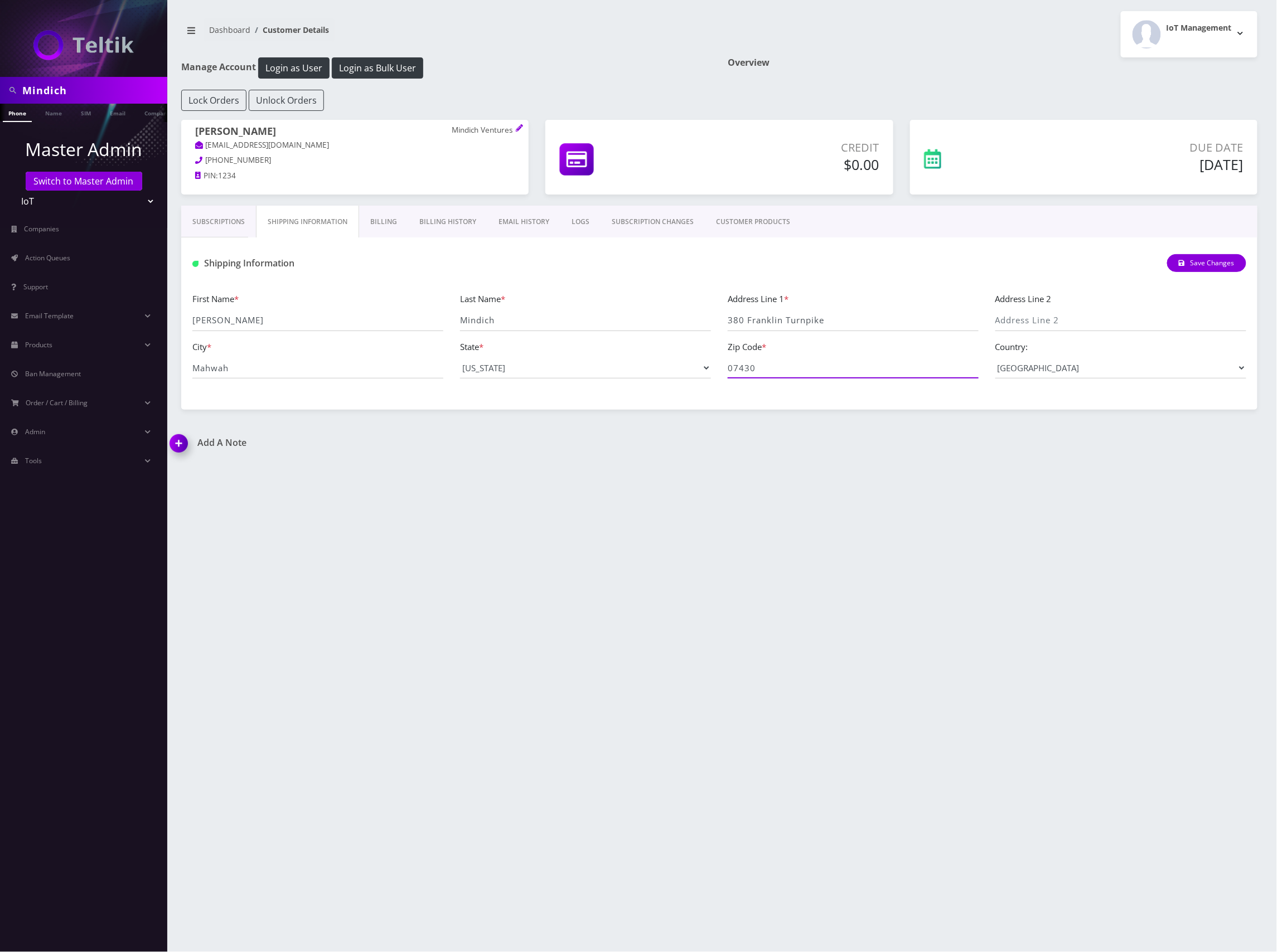
drag, startPoint x: 770, startPoint y: 371, endPoint x: 891, endPoint y: 416, distance: 129.1
click at [669, 370] on div "First Name * [PERSON_NAME] Name * [PERSON_NAME] Address Line 1 * [STREET_ADDRES…" at bounding box center [720, 340] width 1071 height 95
drag, startPoint x: 784, startPoint y: 549, endPoint x: 791, endPoint y: 542, distance: 9.9
click at [785, 549] on div "Mindich Phone Name SIM Email Company Customer Dashboard Customer Details IoT Ma…" at bounding box center [720, 476] width 1116 height 952
